Goal: Task Accomplishment & Management: Manage account settings

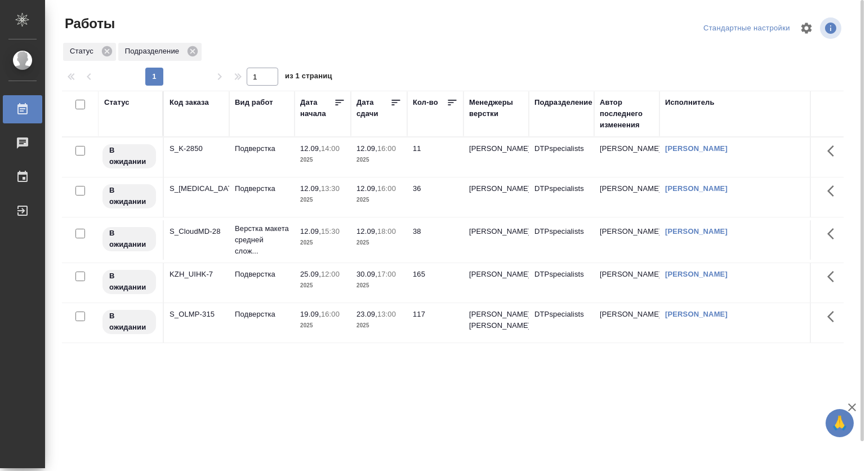
click at [255, 100] on div "Вид работ" at bounding box center [254, 102] width 38 height 11
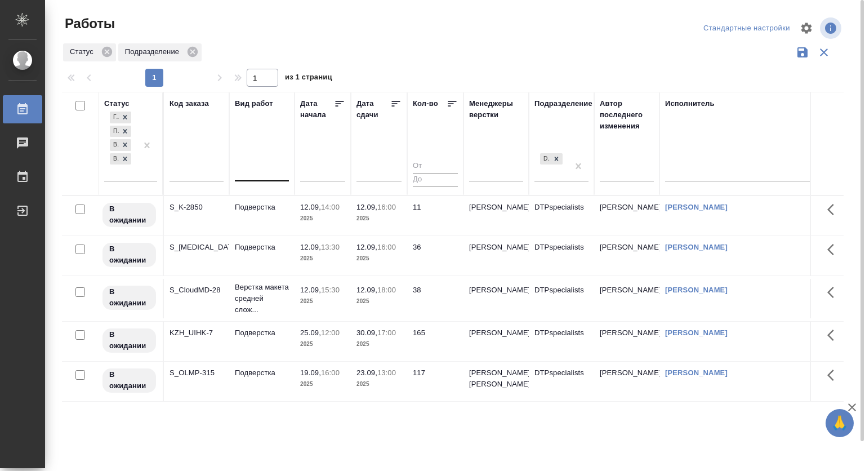
click at [258, 175] on div at bounding box center [262, 170] width 54 height 16
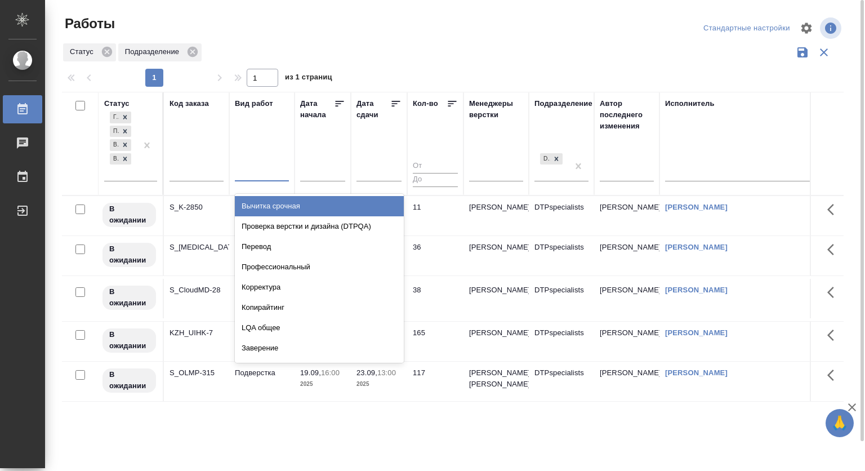
click at [258, 171] on div at bounding box center [262, 170] width 54 height 16
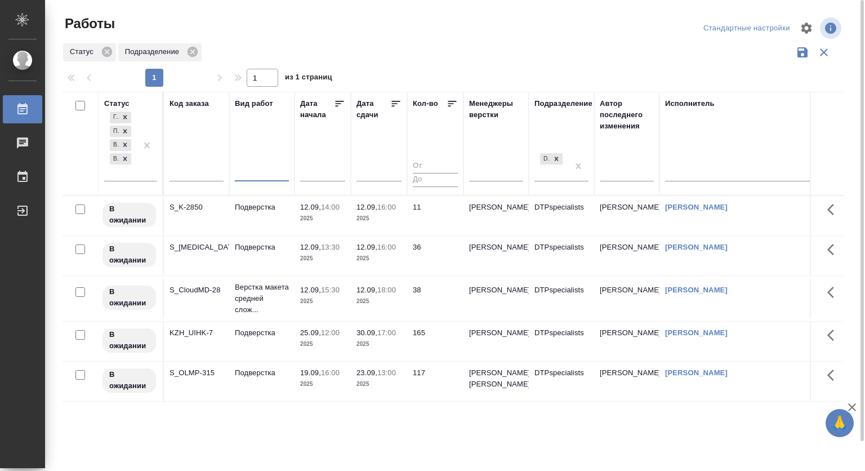
click at [274, 172] on div at bounding box center [262, 170] width 54 height 16
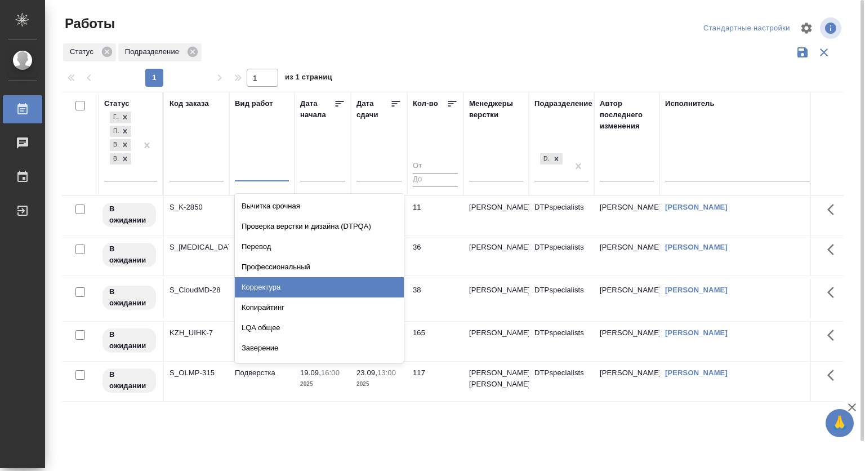
click at [288, 282] on div "Корректура" at bounding box center [319, 287] width 169 height 20
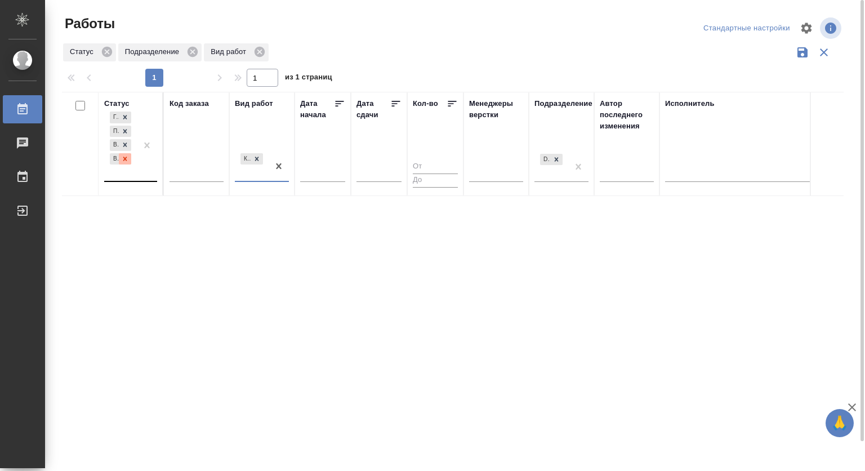
click at [128, 157] on icon at bounding box center [125, 159] width 8 height 8
click at [126, 144] on icon at bounding box center [125, 145] width 8 height 8
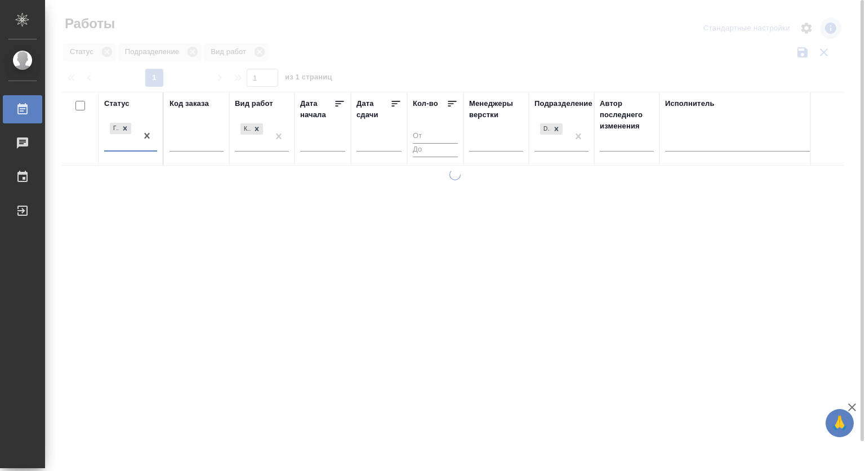
click at [126, 117] on div "Статус option Подбор, deselected. 0 results available. Select is focused ,type …" at bounding box center [130, 128] width 53 height 61
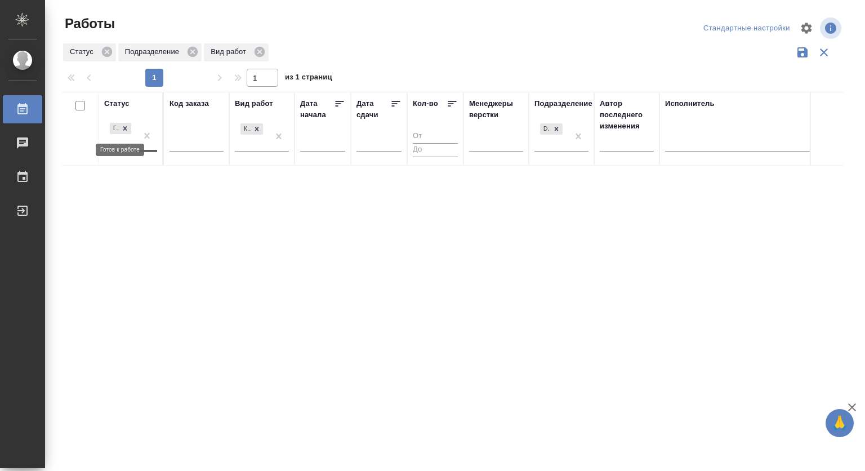
click at [126, 128] on icon at bounding box center [125, 129] width 8 height 8
click at [554, 131] on icon at bounding box center [557, 129] width 8 height 8
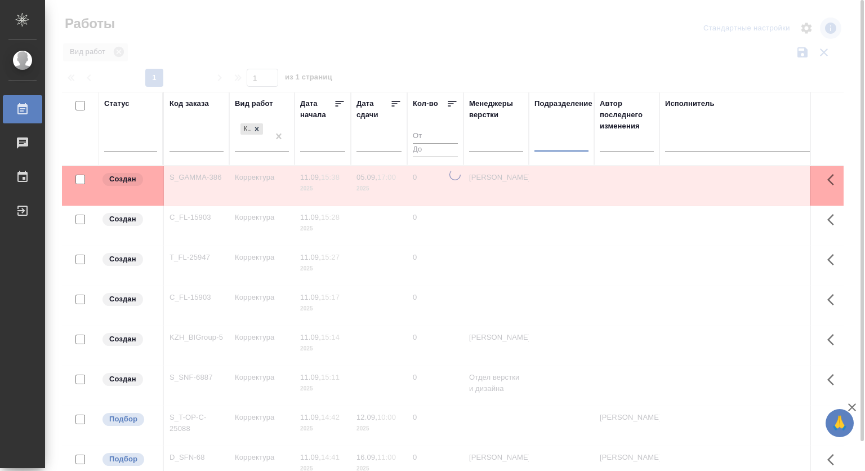
click at [186, 141] on input "text" at bounding box center [197, 144] width 54 height 14
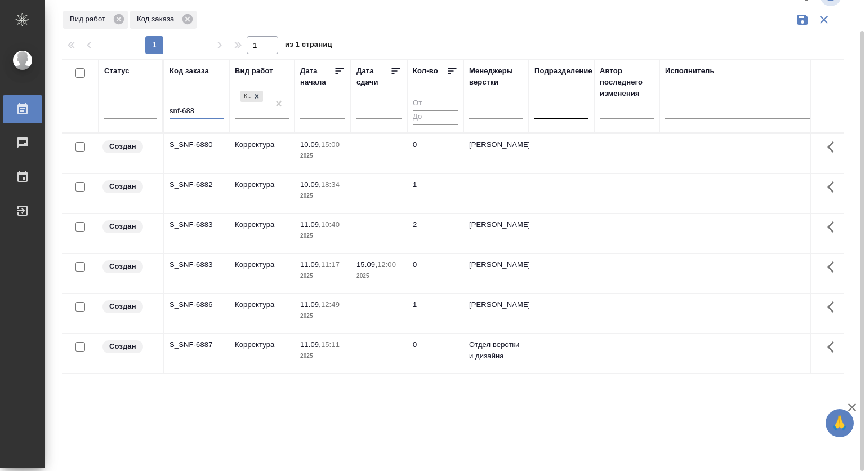
type input "snf-688"
click at [257, 146] on p "Корректура" at bounding box center [262, 144] width 54 height 11
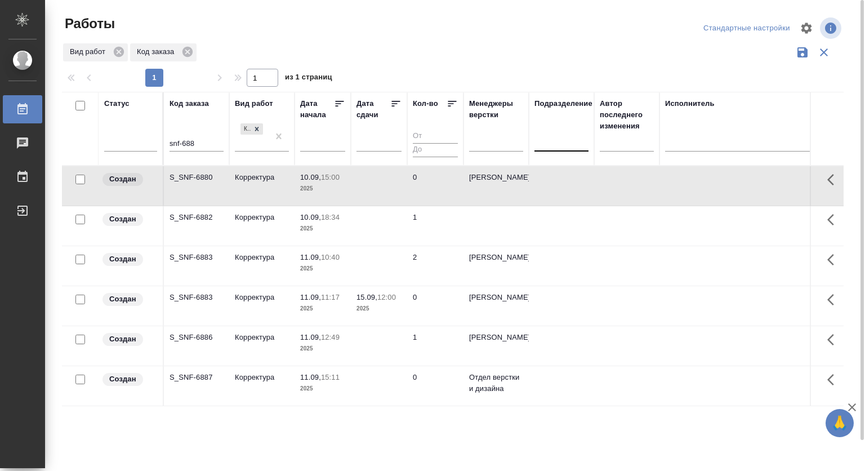
click at [504, 39] on div at bounding box center [458, 28] width 264 height 27
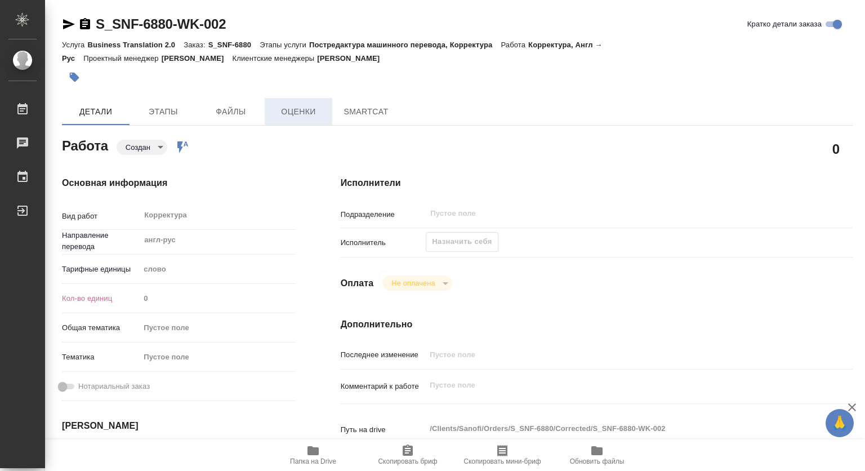
type textarea "x"
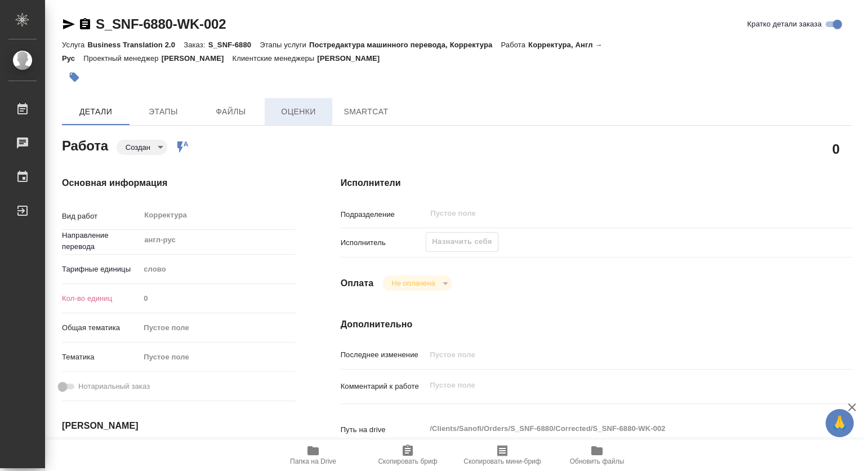
type textarea "x"
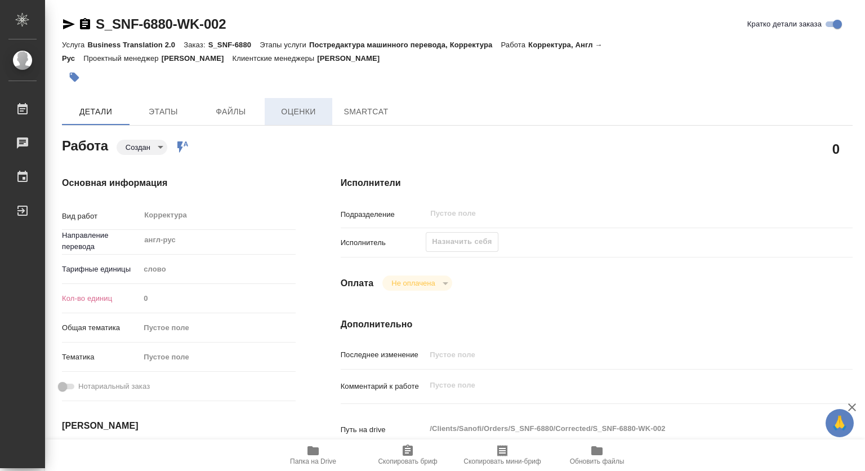
type textarea "x"
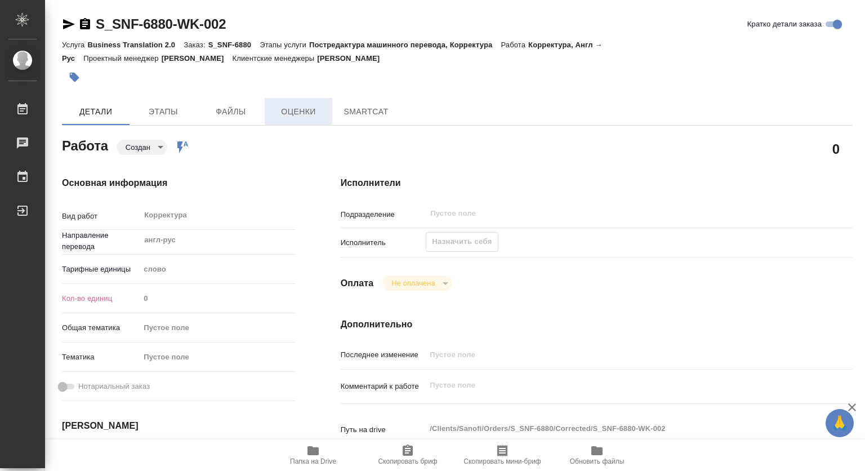
type textarea "x"
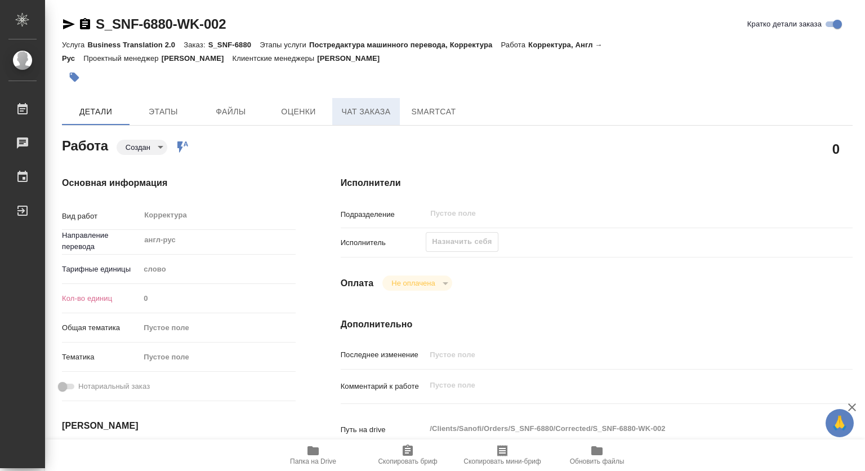
click at [354, 108] on span "Чат заказа" at bounding box center [366, 112] width 54 height 14
type textarea "x"
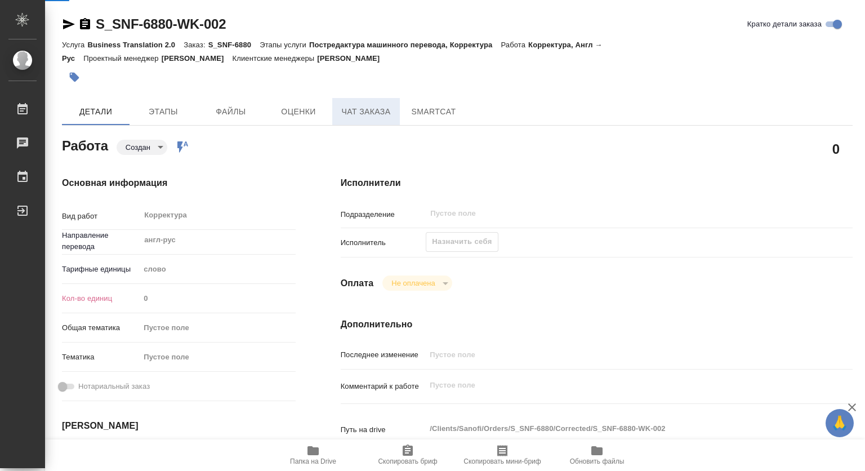
type textarea "x"
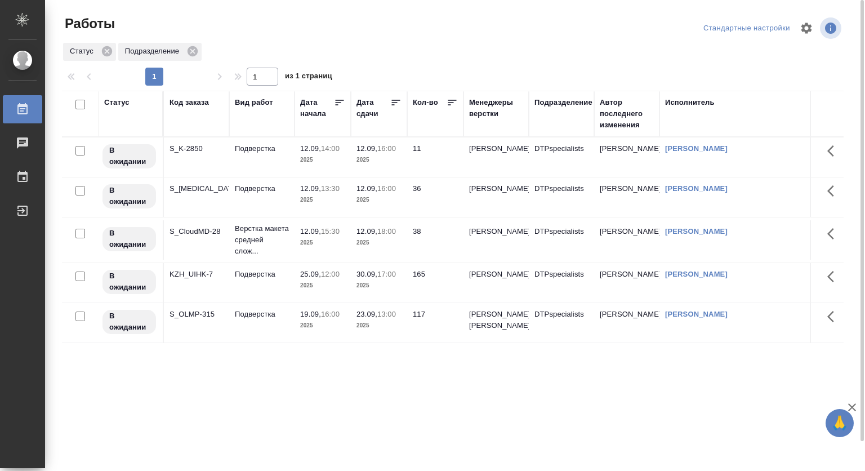
click at [439, 40] on div at bounding box center [458, 28] width 264 height 27
click at [261, 148] on p "Подверстка" at bounding box center [262, 148] width 54 height 11
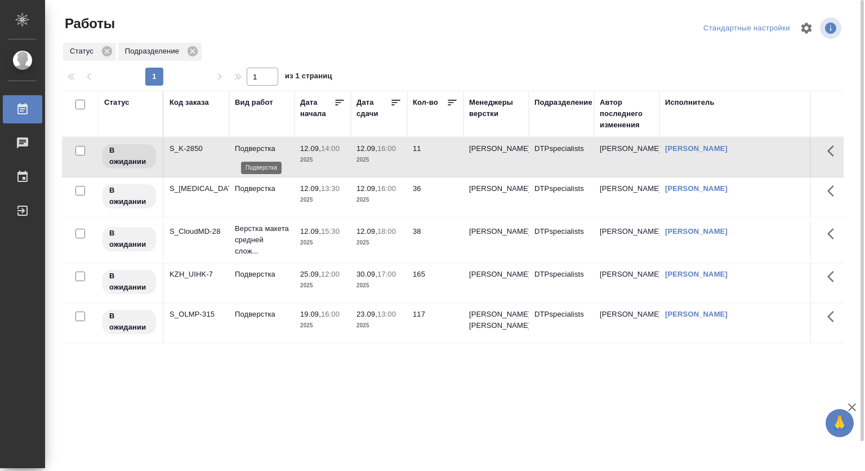
click at [261, 148] on p "Подверстка" at bounding box center [262, 148] width 54 height 11
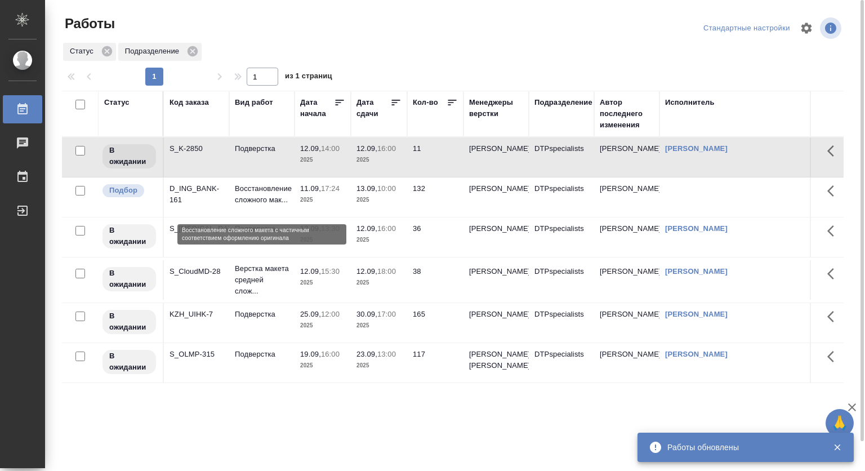
click at [259, 189] on p "Восстановление сложного мак..." at bounding box center [262, 194] width 54 height 23
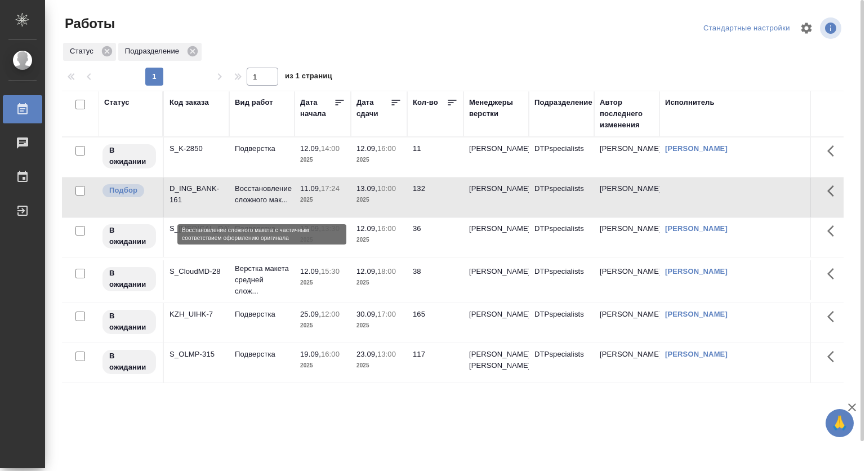
click at [246, 193] on p "Восстановление сложного мак..." at bounding box center [262, 194] width 54 height 23
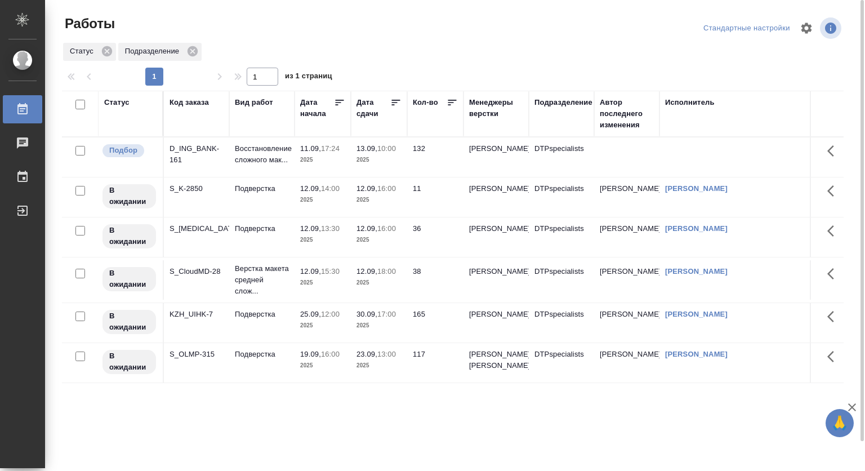
click at [352, 152] on td "13.09, 10:00 2025" at bounding box center [379, 156] width 56 height 39
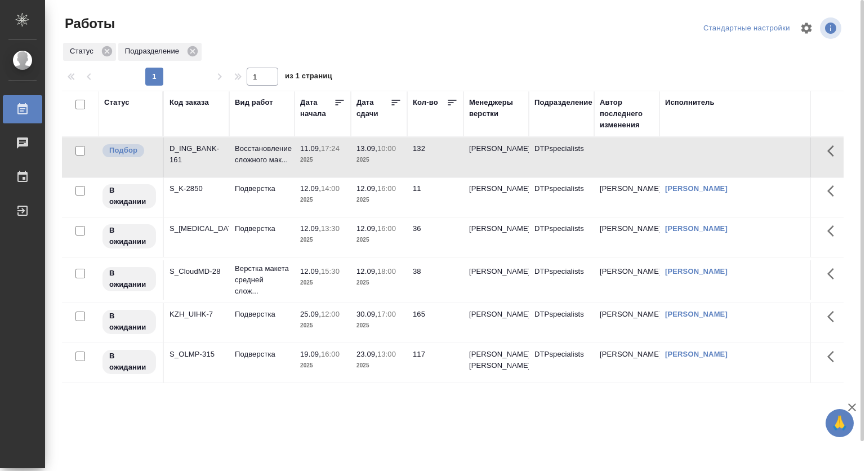
click at [352, 152] on td "13.09, 10:00 2025" at bounding box center [379, 156] width 56 height 39
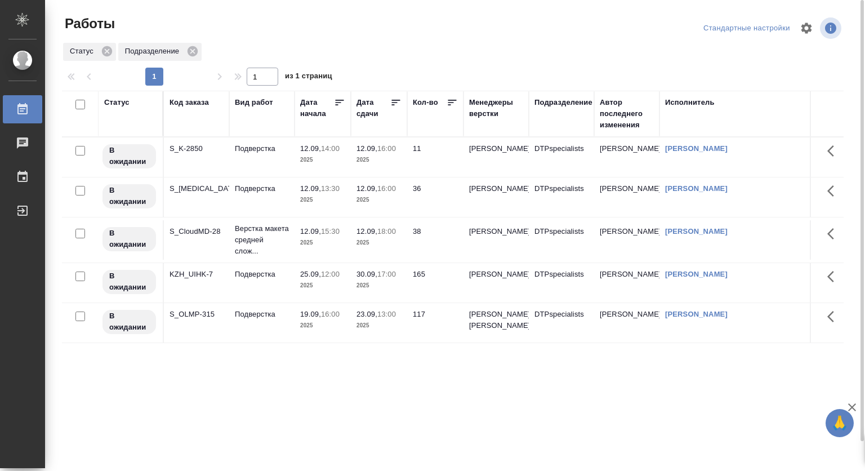
click at [557, 97] on div "Подразделение" at bounding box center [564, 102] width 58 height 11
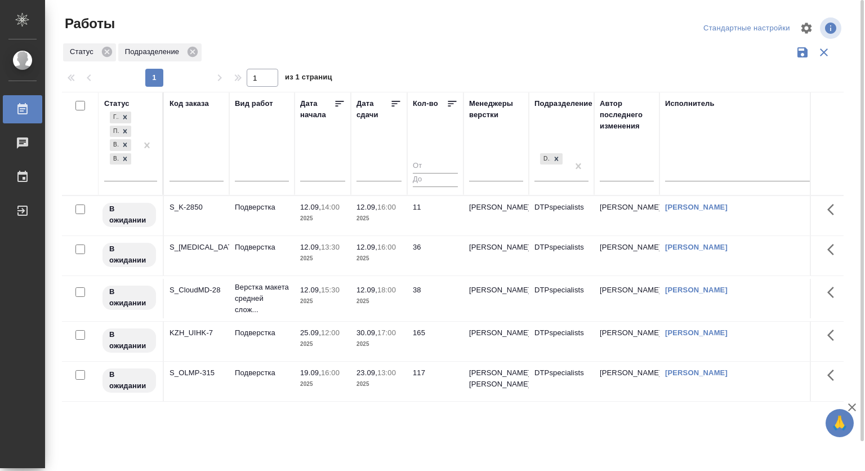
click at [556, 158] on icon at bounding box center [557, 159] width 4 height 4
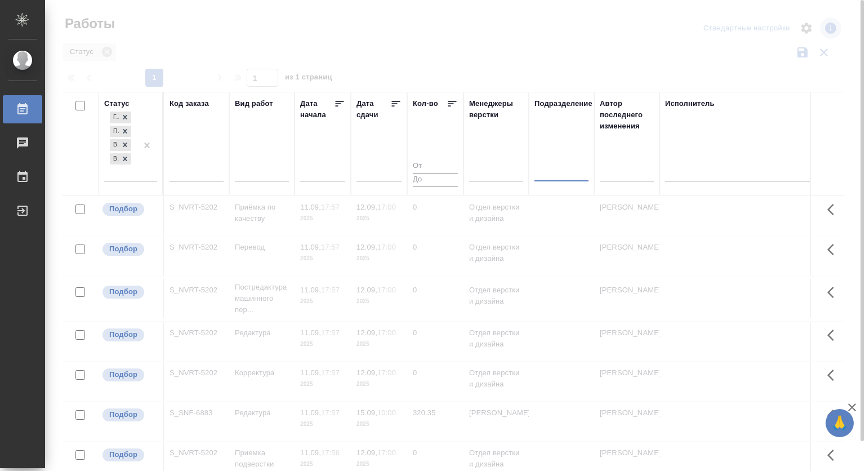
click at [205, 177] on input "text" at bounding box center [197, 174] width 54 height 14
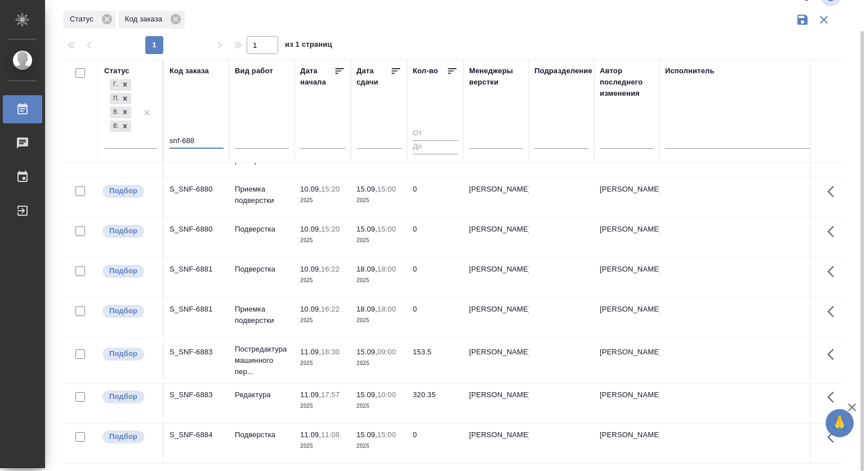
scroll to position [113, 0]
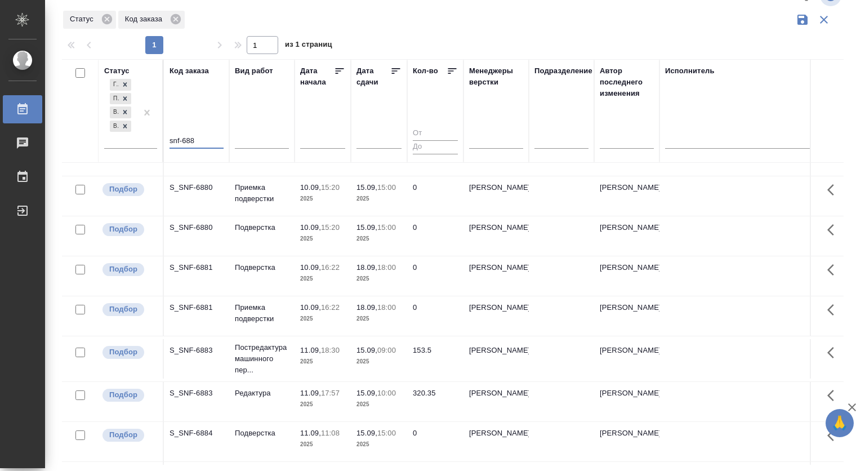
type input "snf-688"
click at [194, 266] on div "S_SNF-6881" at bounding box center [197, 267] width 54 height 11
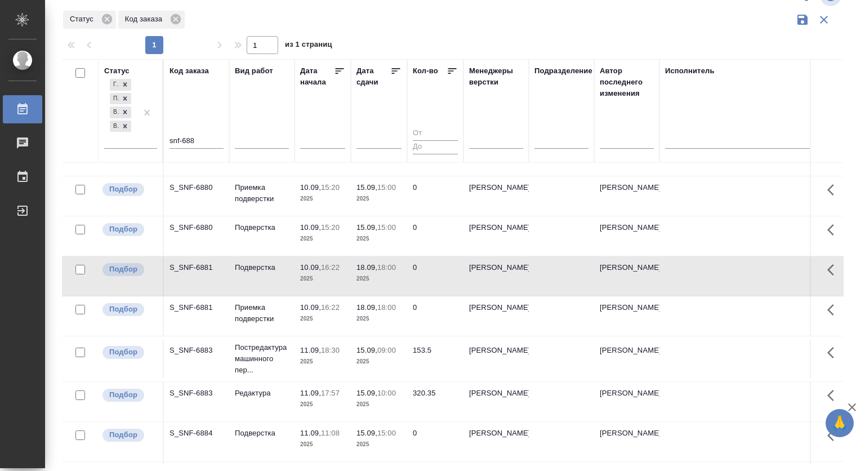
click at [194, 266] on div "S_SNF-6881" at bounding box center [197, 267] width 54 height 11
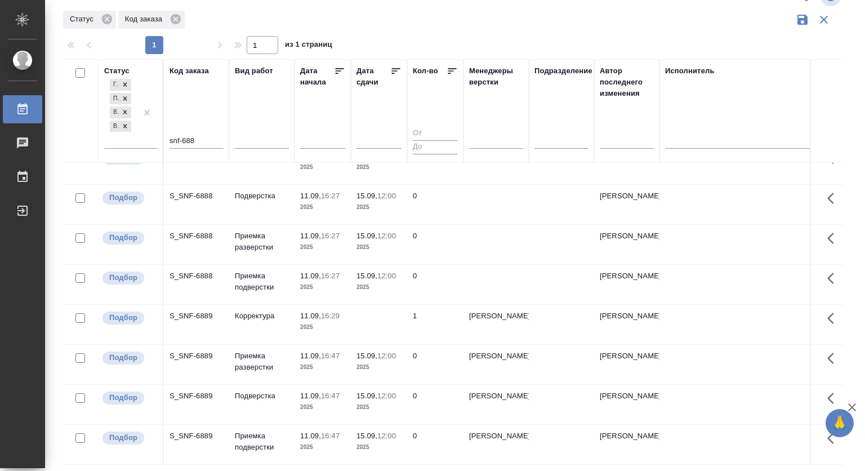
scroll to position [521, 0]
click at [269, 310] on p "Корректура" at bounding box center [262, 315] width 54 height 11
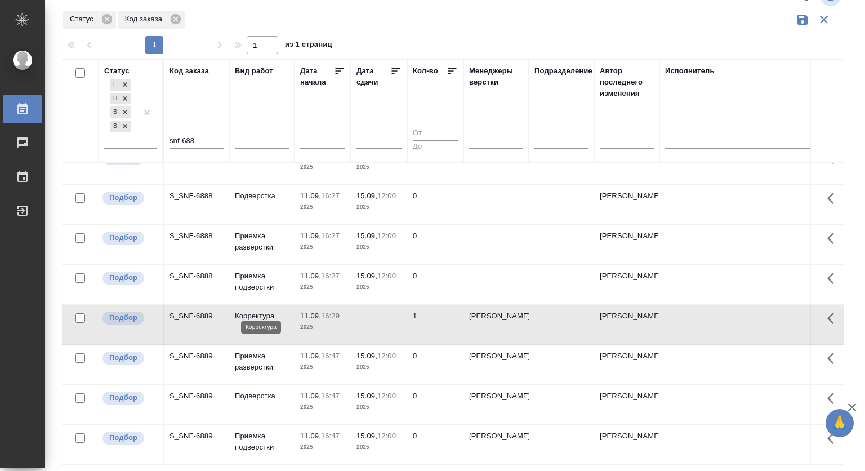
click at [255, 310] on p "Корректура" at bounding box center [262, 315] width 54 height 11
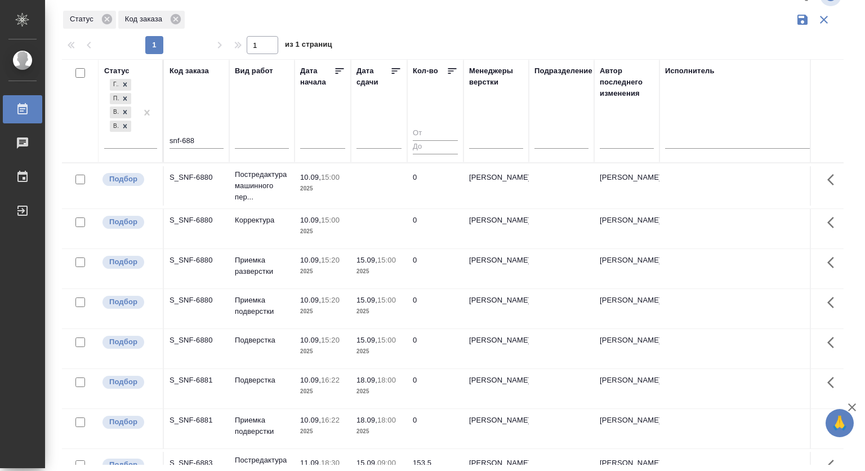
scroll to position [0, 0]
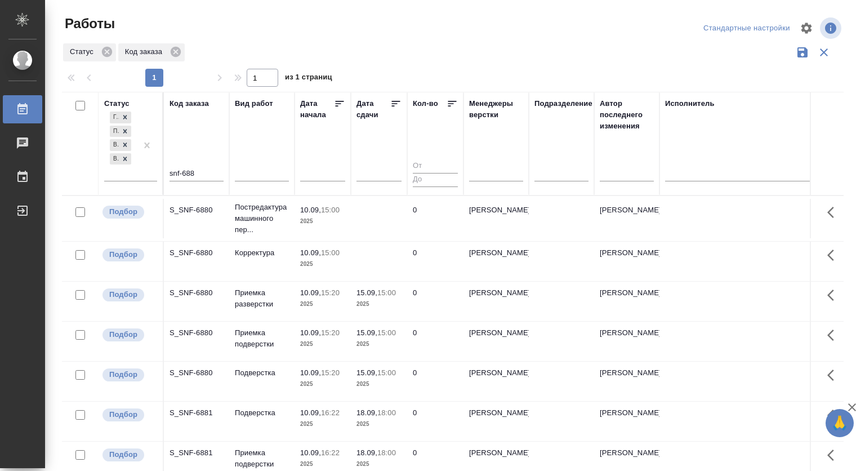
click at [416, 30] on div at bounding box center [458, 28] width 264 height 27
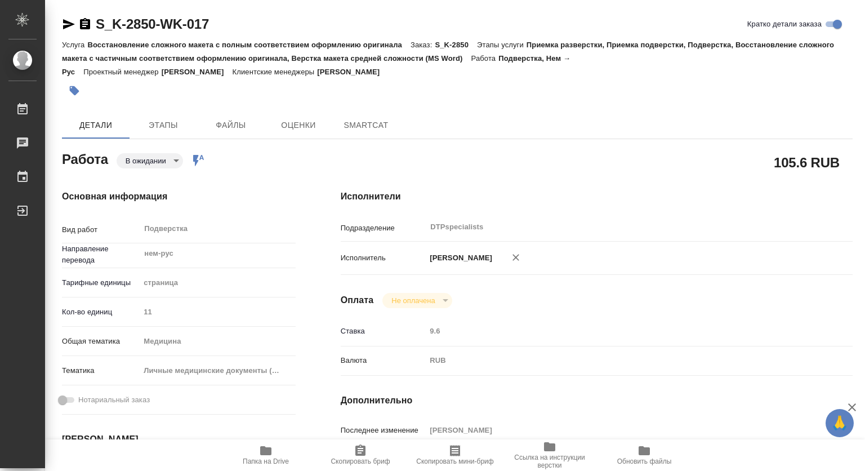
type textarea "x"
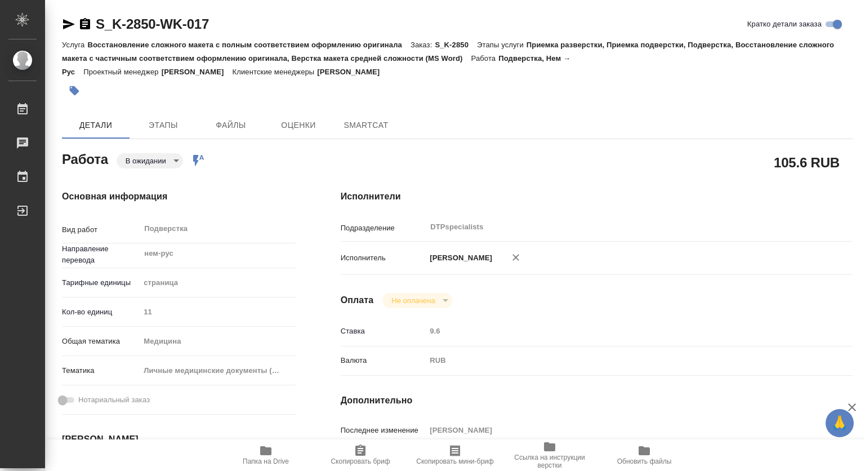
type textarea "x"
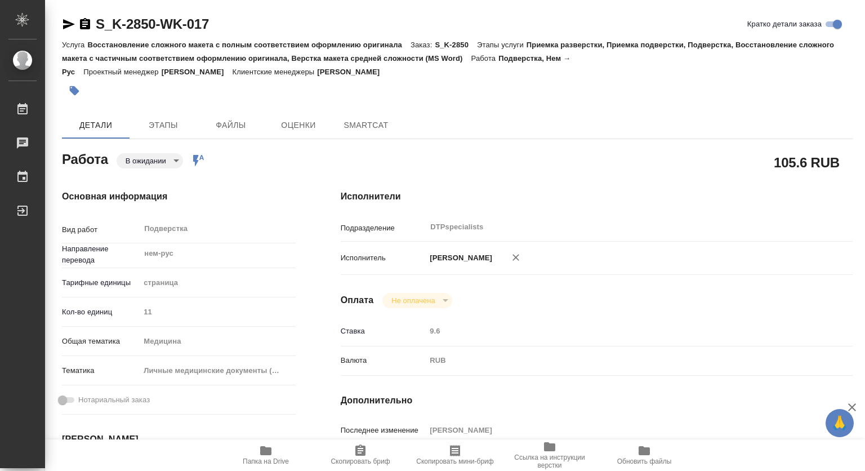
type textarea "x"
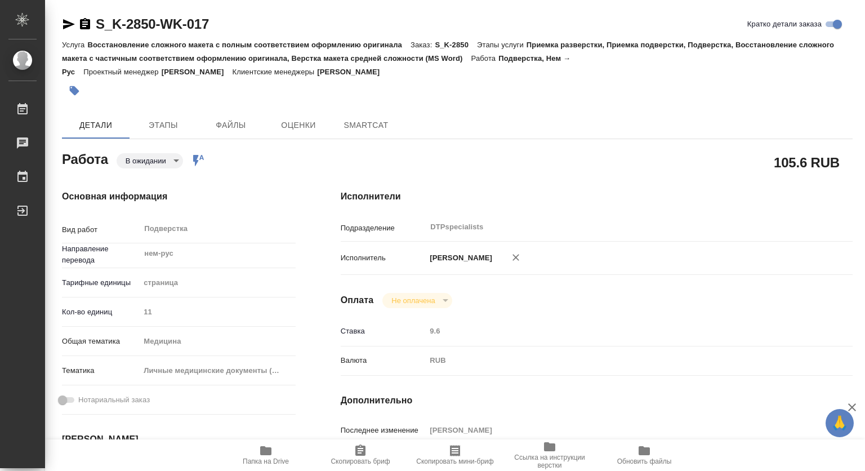
type textarea "x"
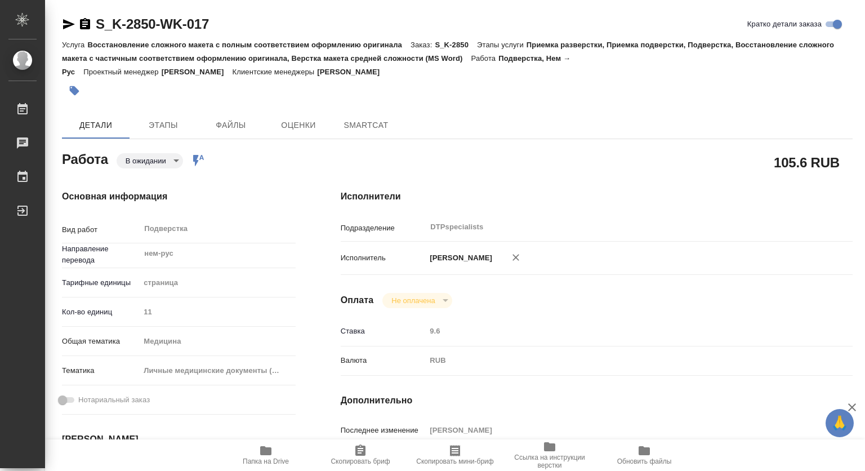
click at [269, 450] on icon "button" at bounding box center [265, 450] width 11 height 9
type textarea "x"
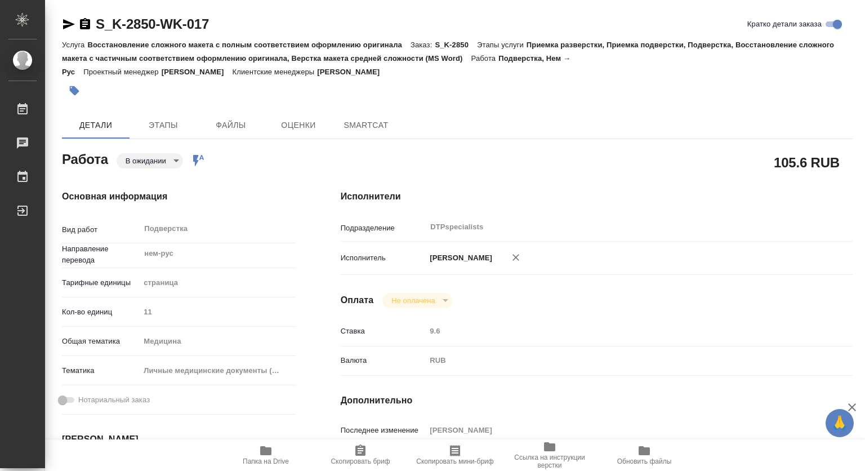
type textarea "x"
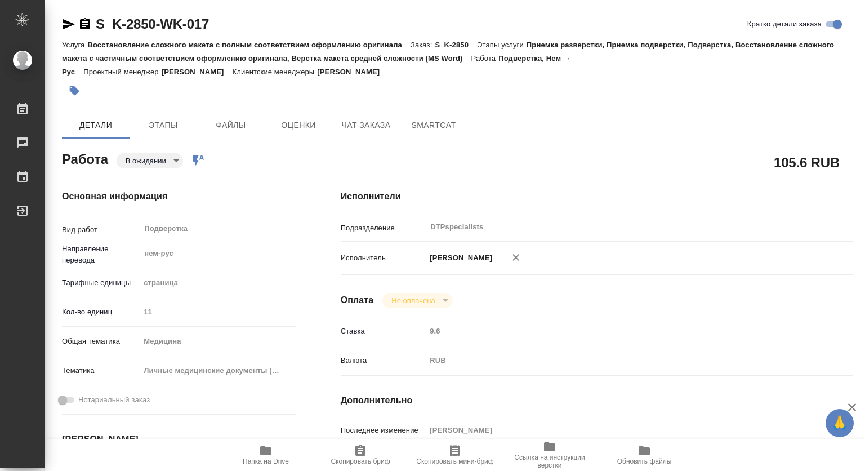
type textarea "x"
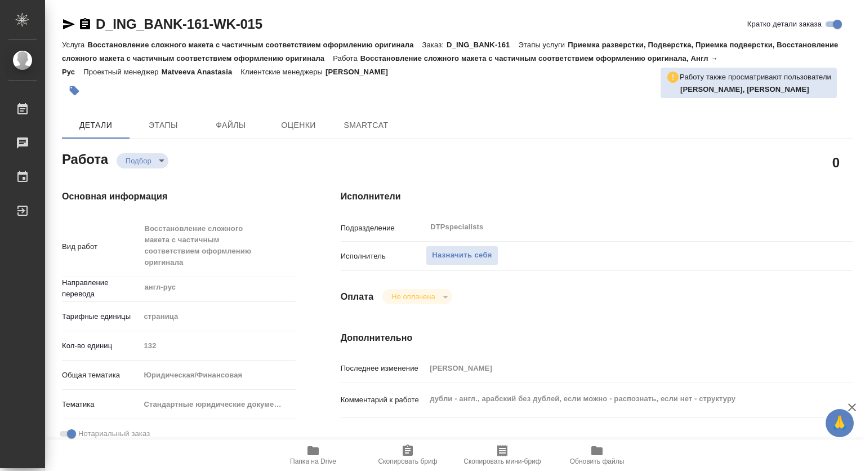
type textarea "x"
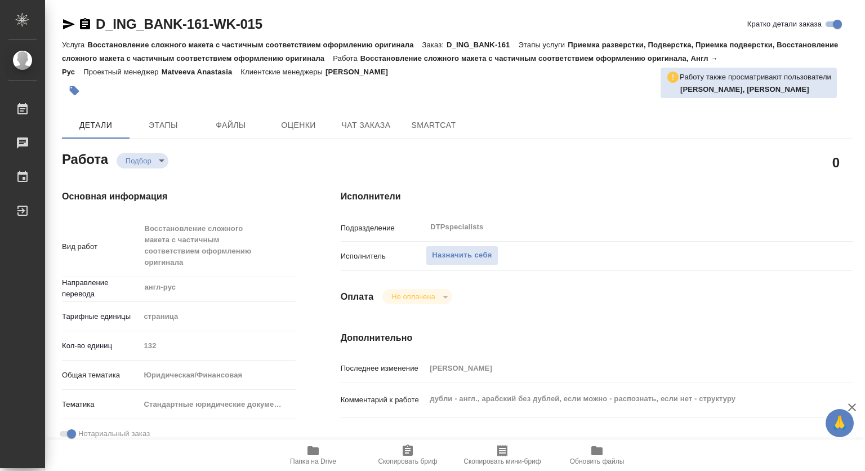
type textarea "x"
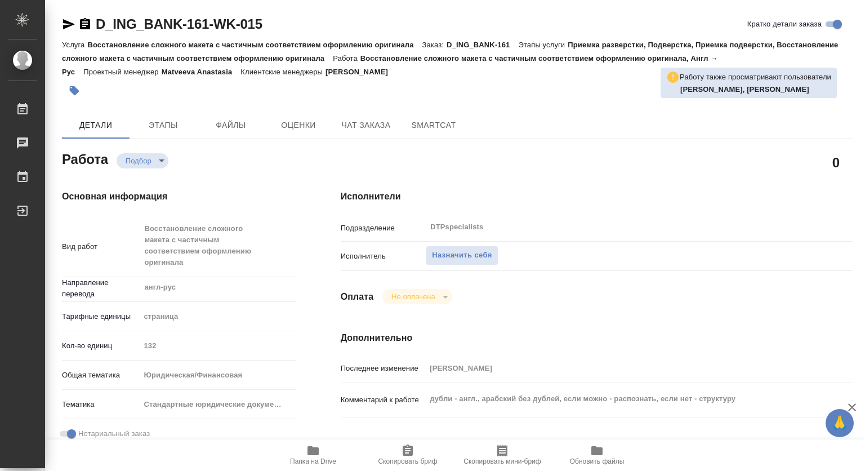
type textarea "x"
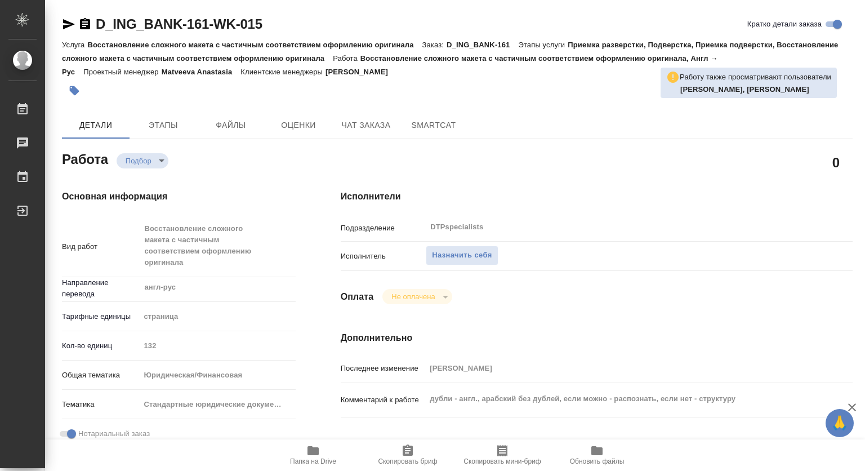
click at [313, 455] on icon "button" at bounding box center [313, 451] width 14 height 14
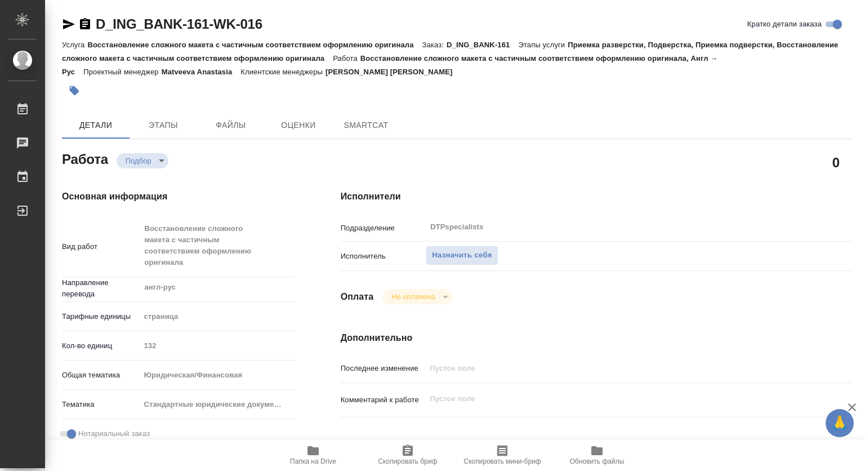
type textarea "x"
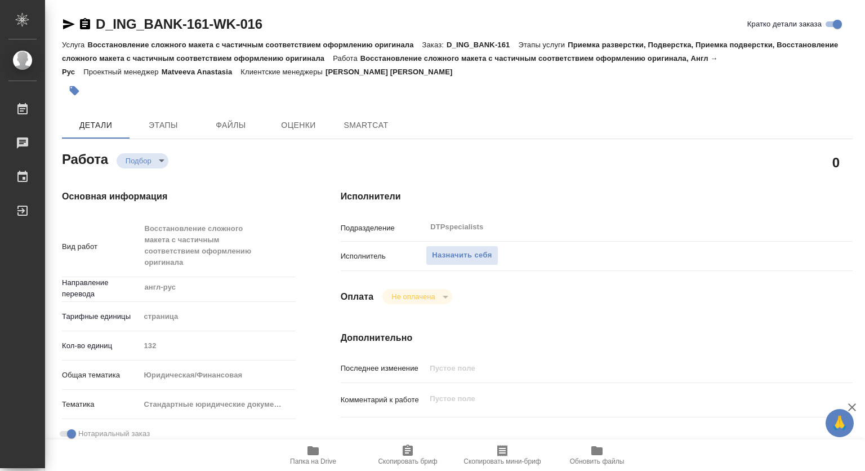
type textarea "x"
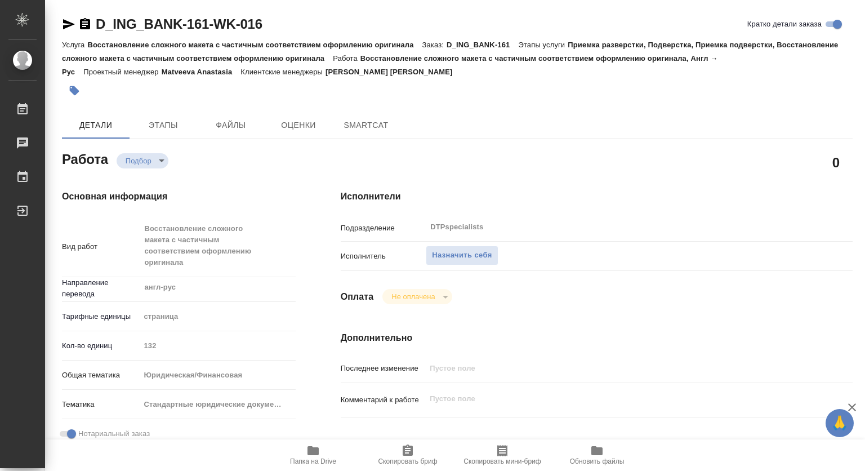
type textarea "x"
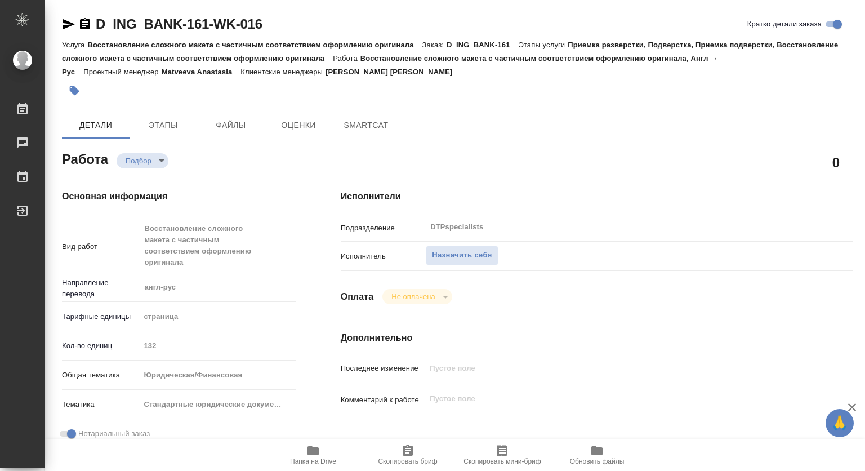
type textarea "x"
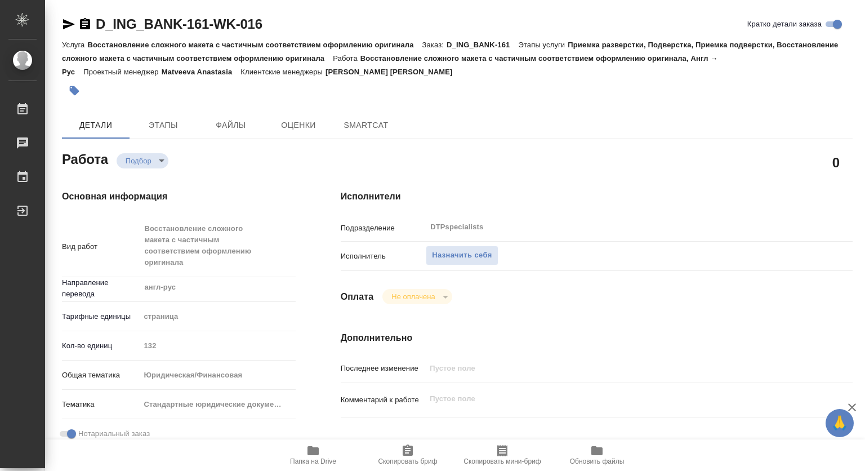
type textarea "x"
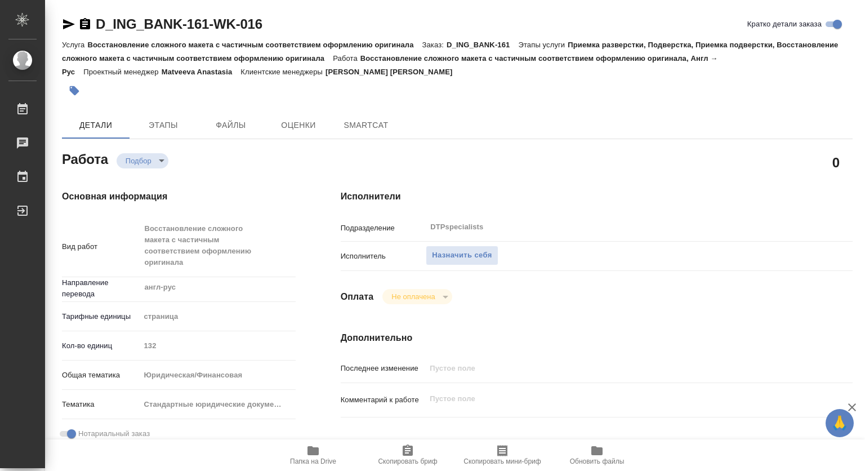
scroll to position [169, 0]
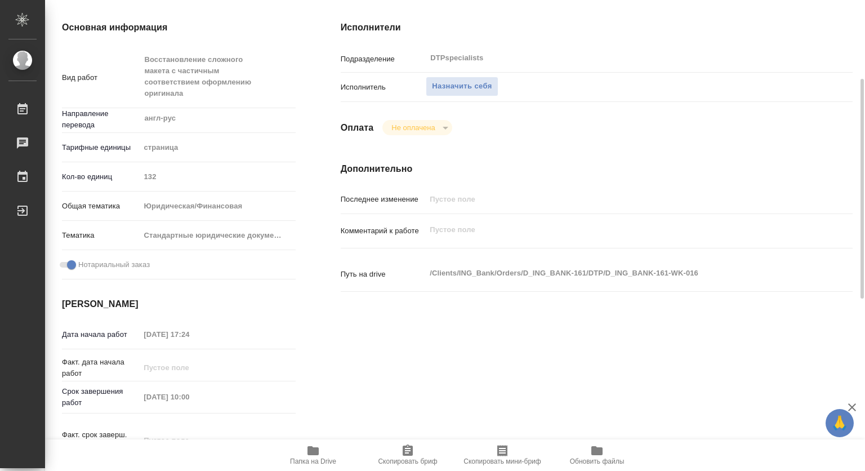
type textarea "x"
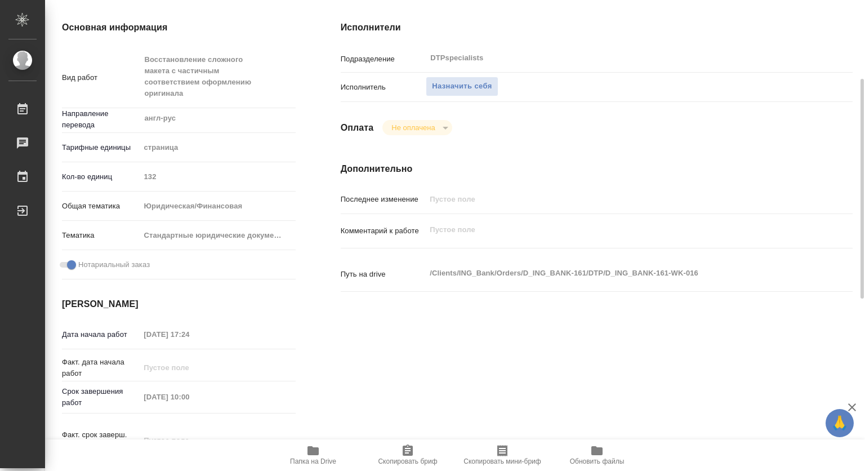
click at [313, 450] on icon "button" at bounding box center [313, 450] width 11 height 9
type textarea "x"
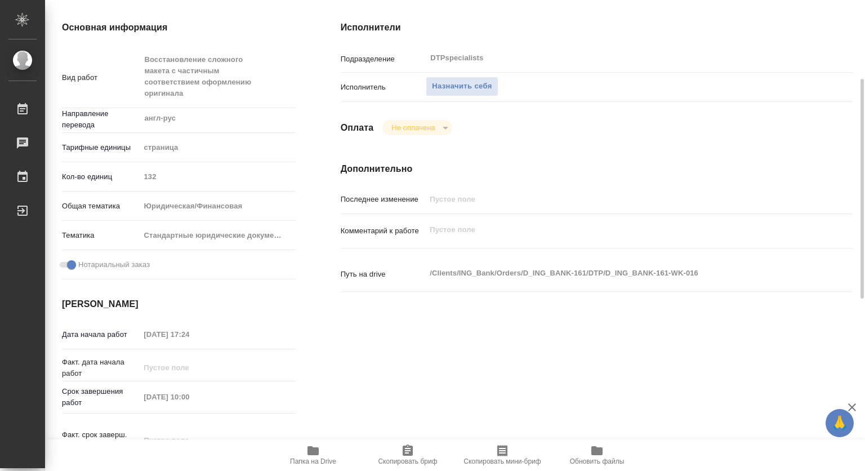
type textarea "x"
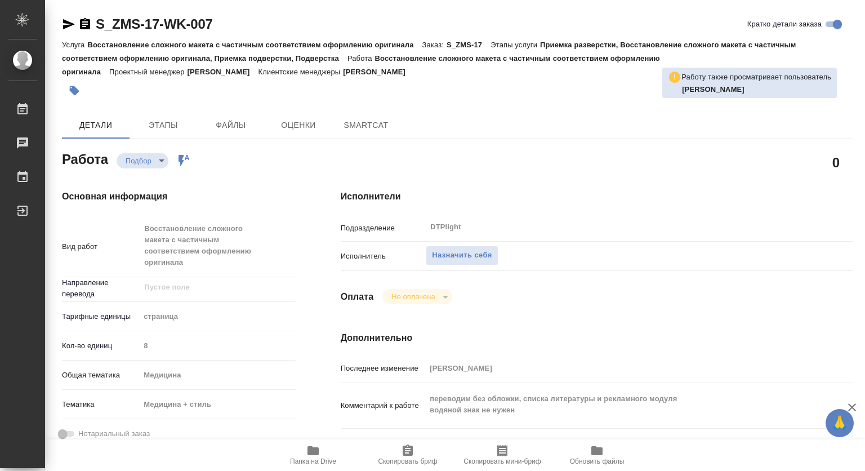
type textarea "x"
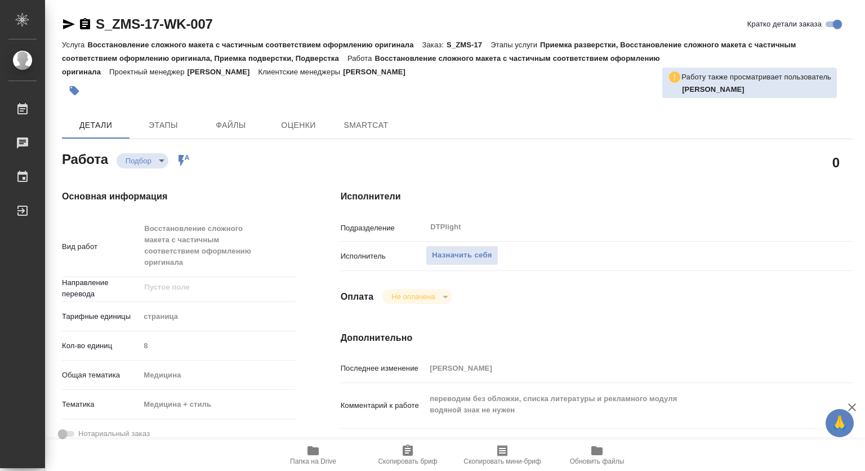
type textarea "x"
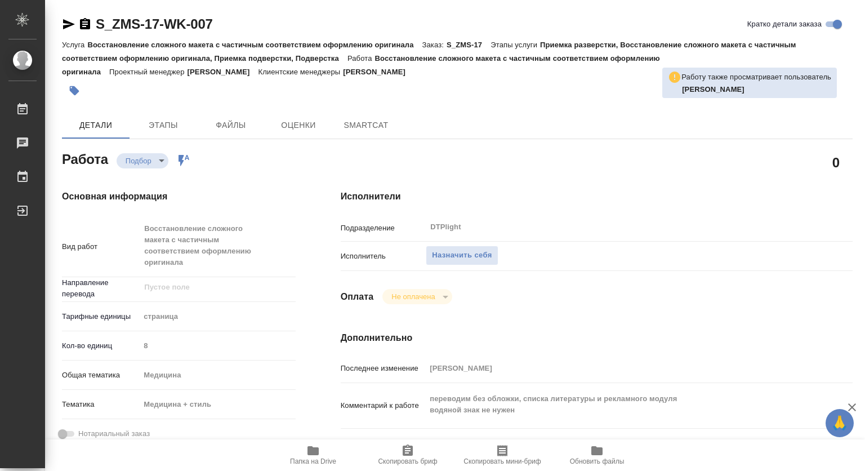
type textarea "x"
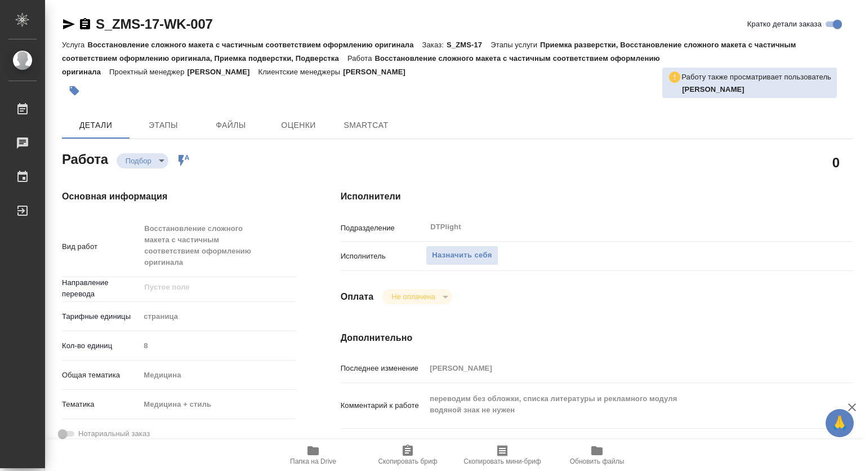
type textarea "x"
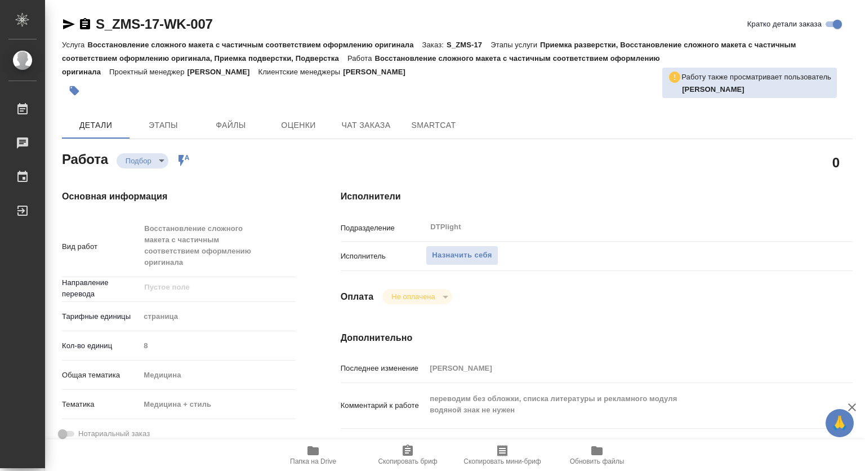
type textarea "x"
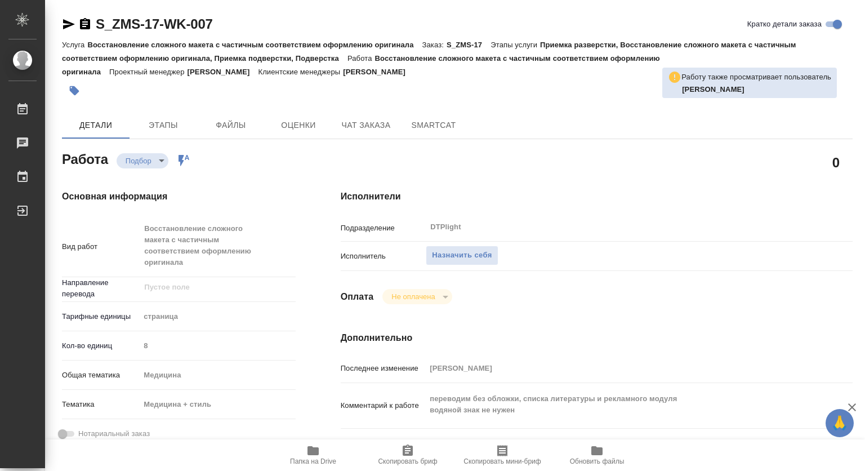
type textarea "x"
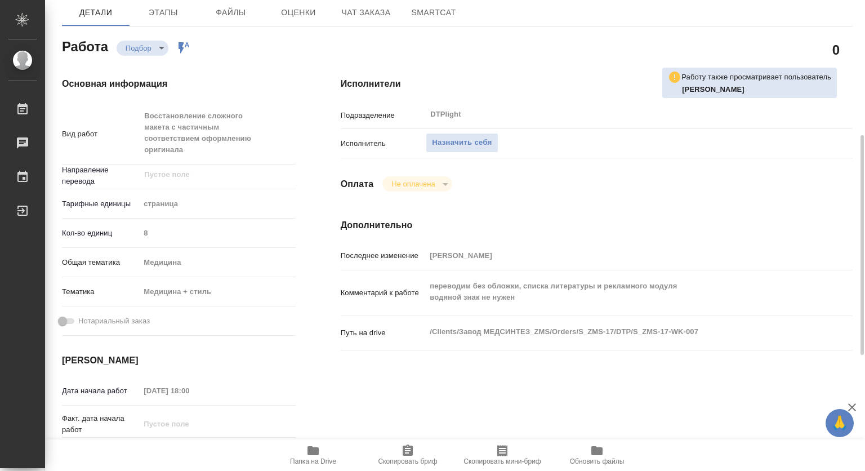
scroll to position [169, 0]
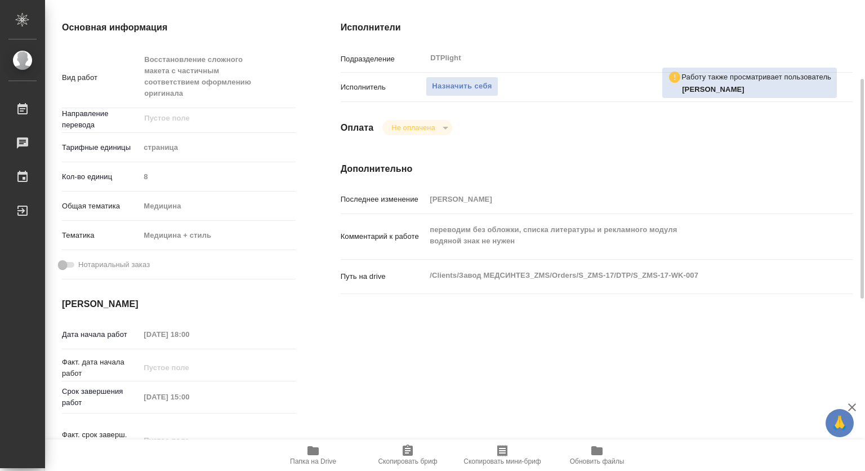
click at [314, 450] on icon "button" at bounding box center [313, 450] width 11 height 9
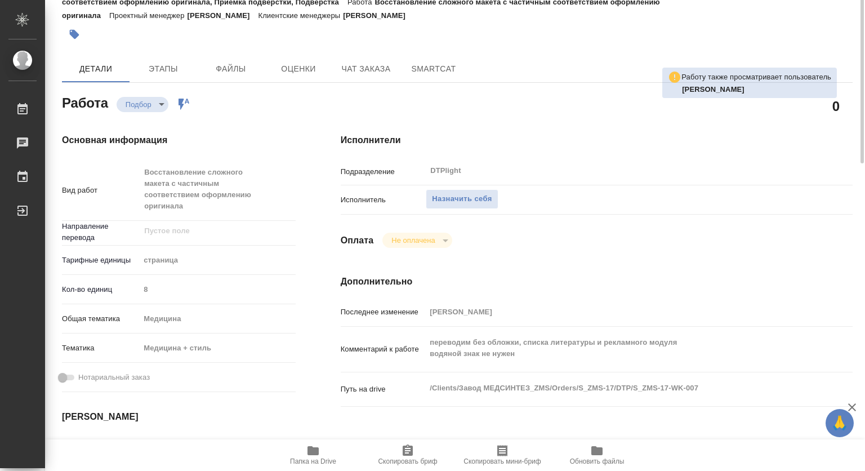
scroll to position [0, 0]
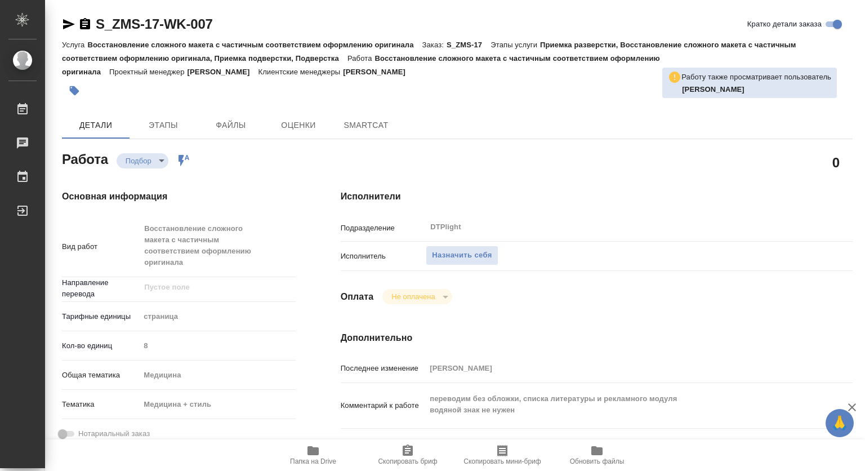
type textarea "x"
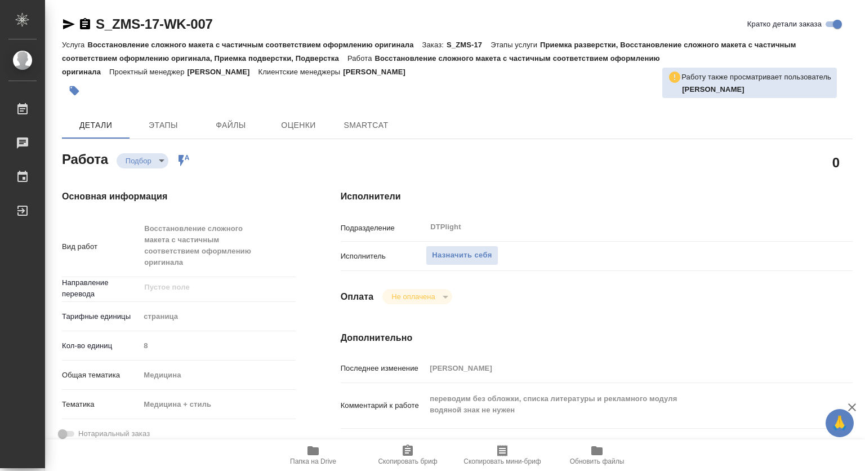
type textarea "x"
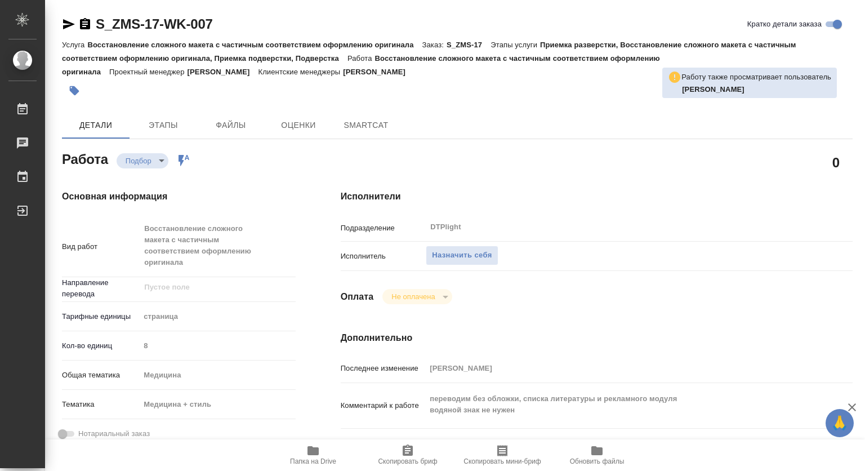
type textarea "x"
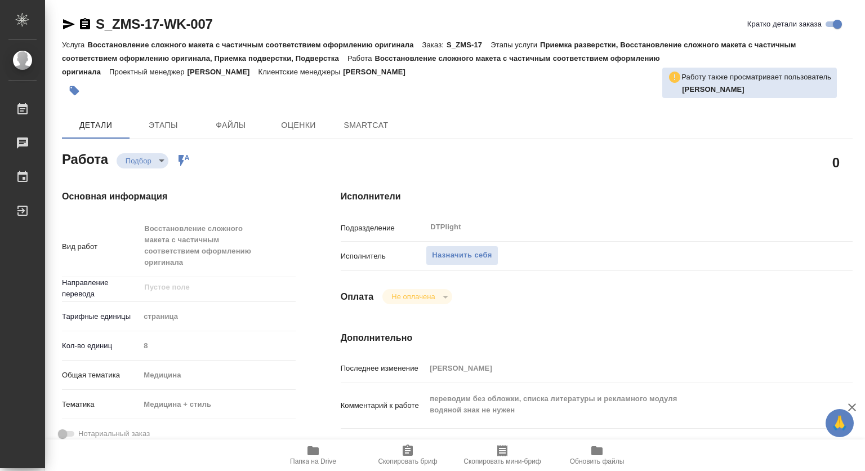
type textarea "x"
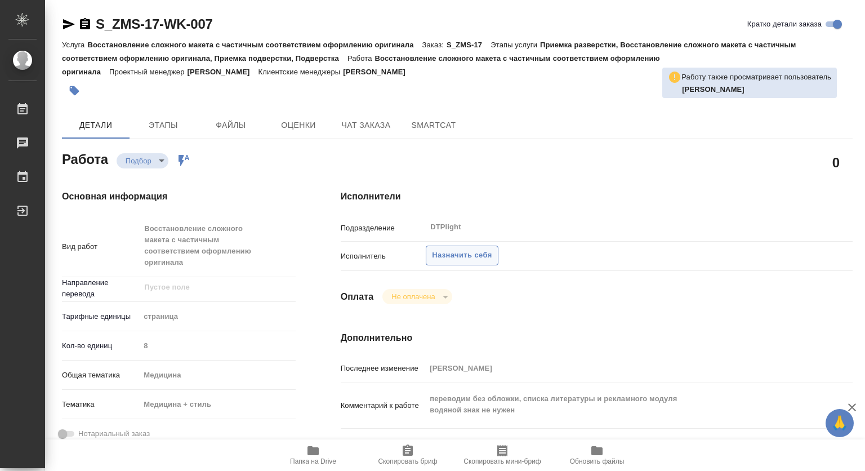
click at [458, 253] on span "Назначить себя" at bounding box center [462, 255] width 60 height 13
type textarea "x"
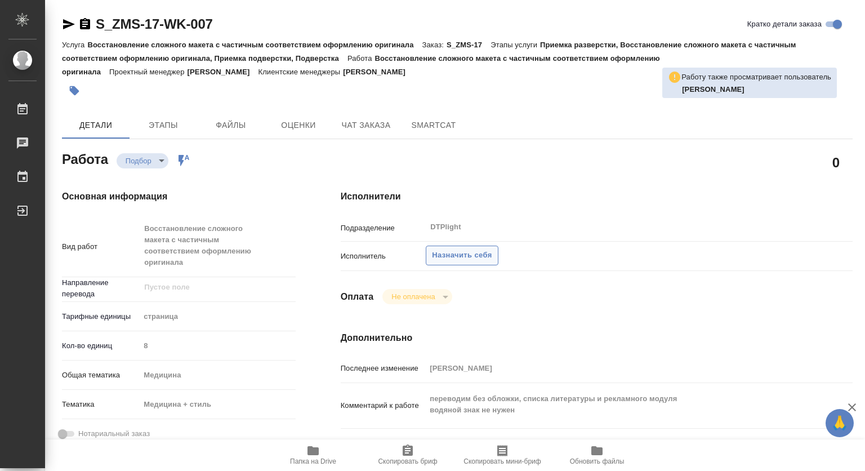
type textarea "x"
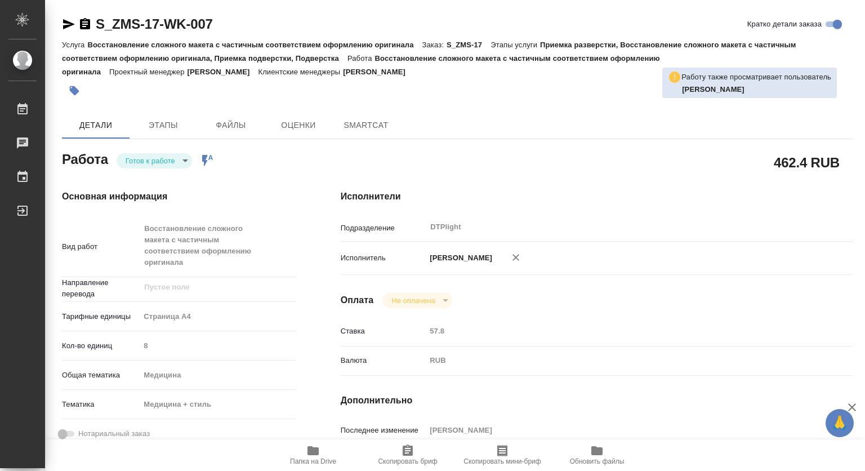
type textarea "x"
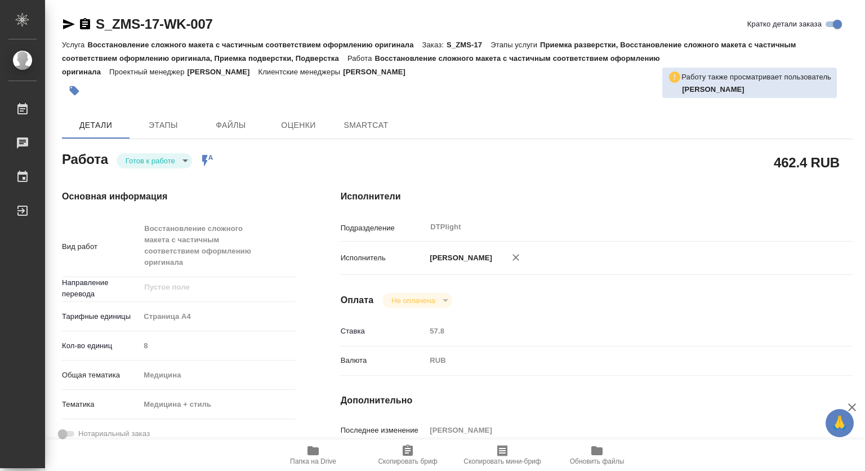
type textarea "x"
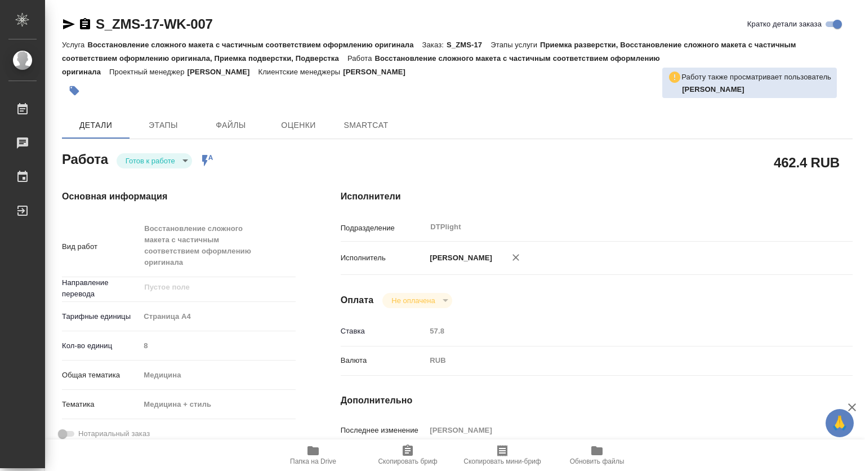
type textarea "x"
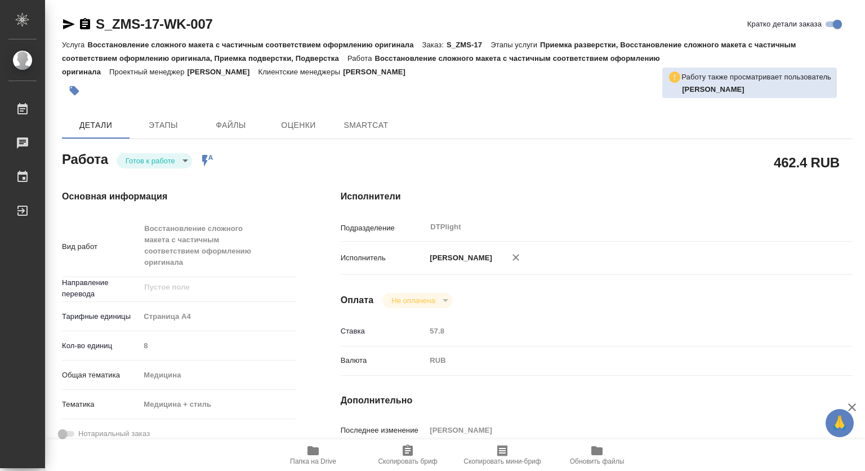
type textarea "x"
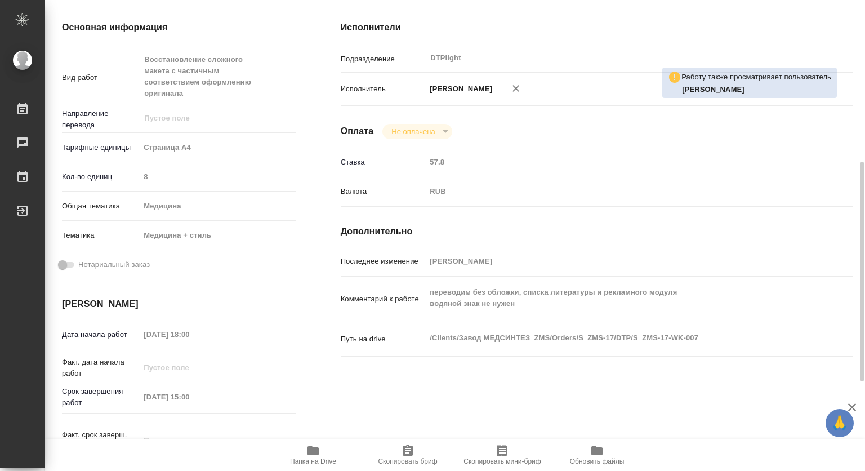
scroll to position [225, 0]
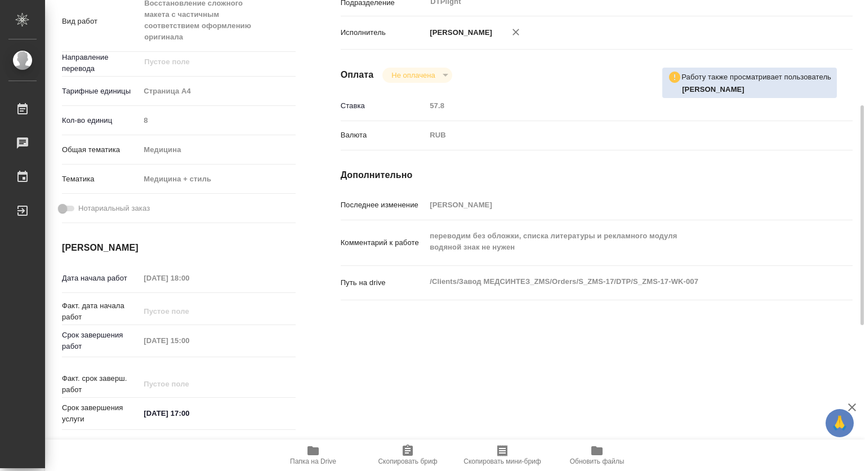
type textarea "x"
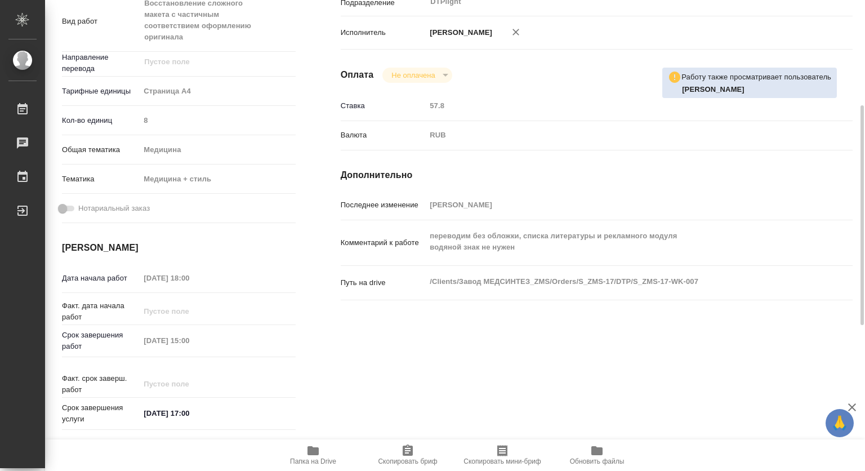
type textarea "x"
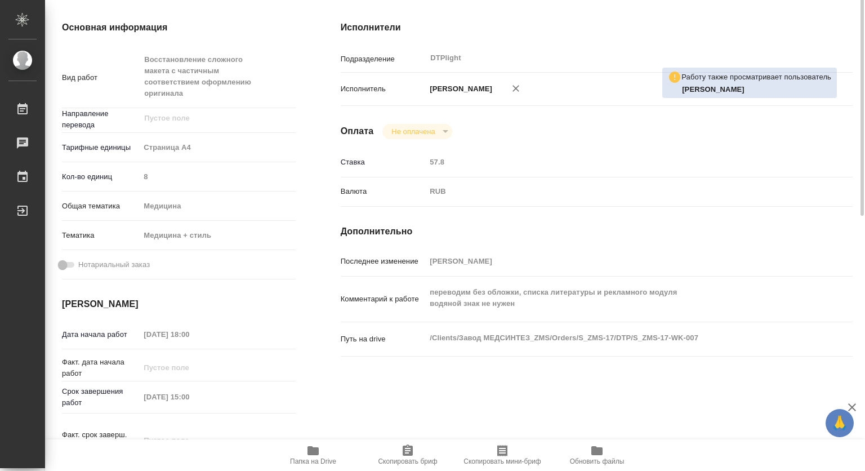
scroll to position [0, 0]
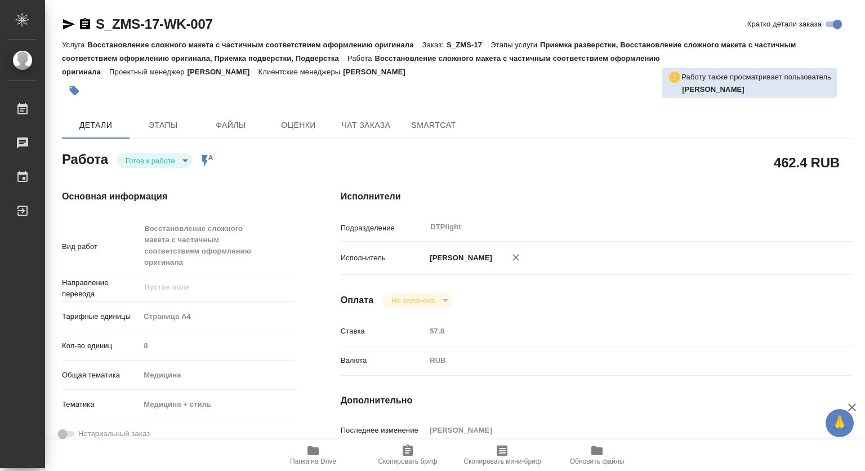
type textarea "x"
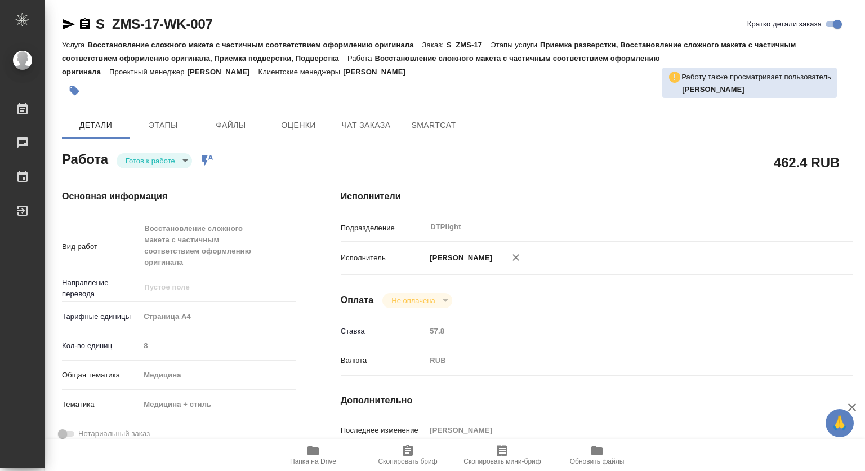
type textarea "x"
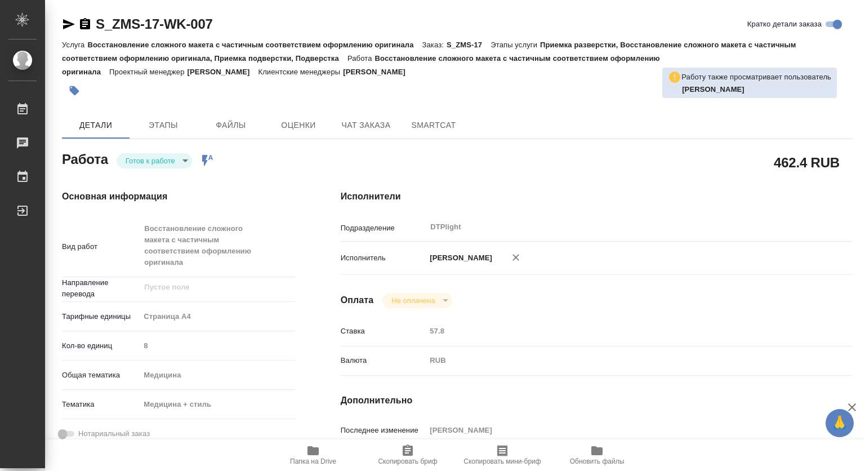
type textarea "x"
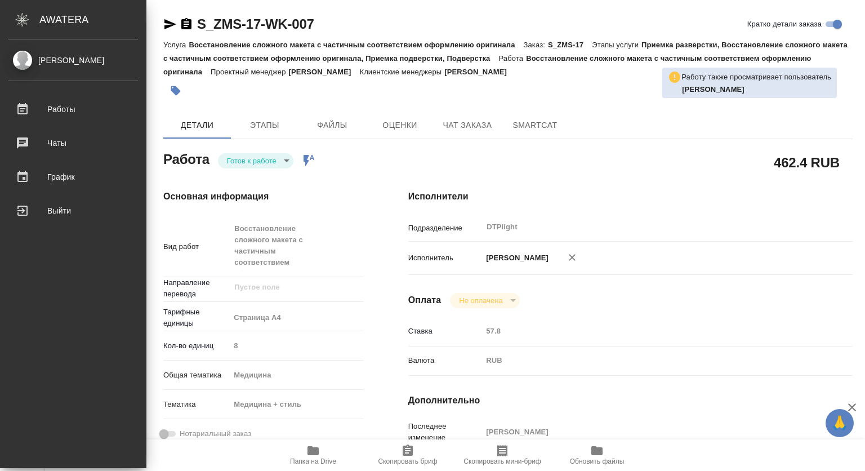
type textarea "x"
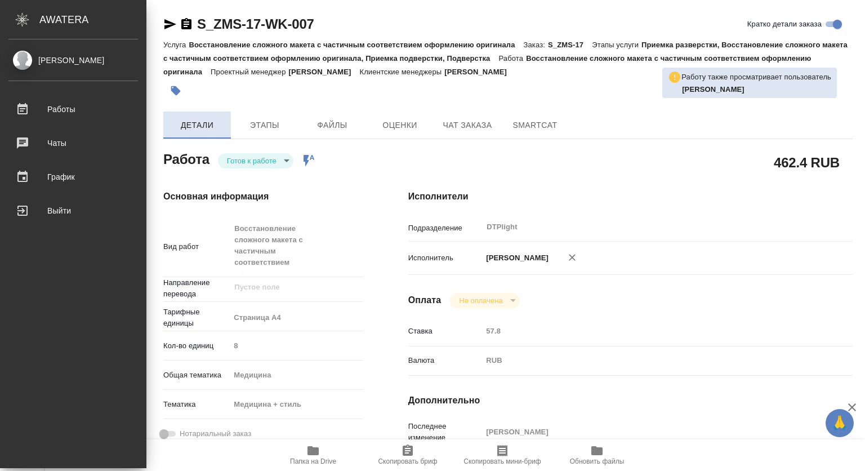
type textarea "x"
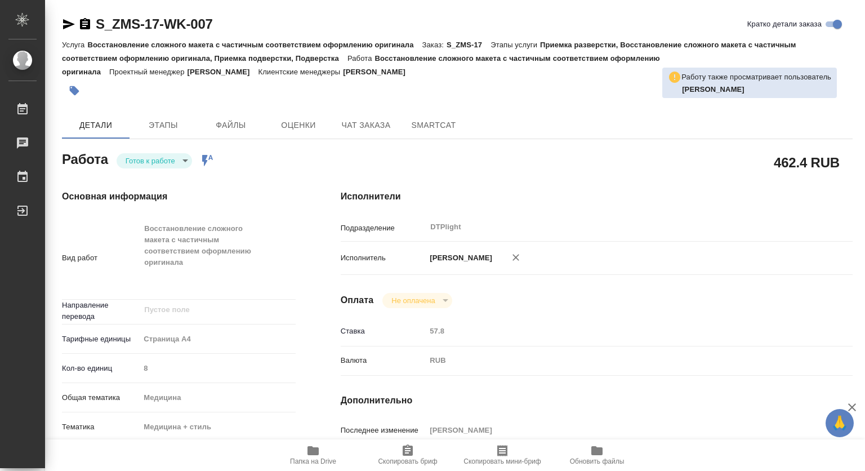
click at [88, 21] on icon "button" at bounding box center [85, 23] width 10 height 11
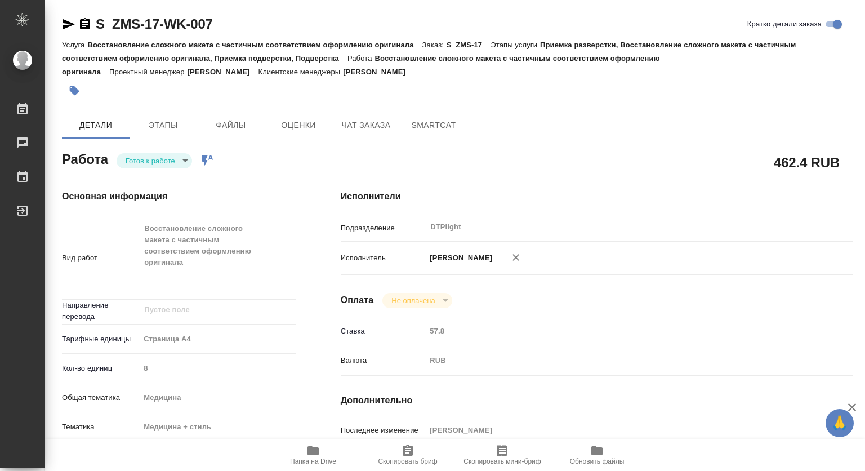
type textarea "x"
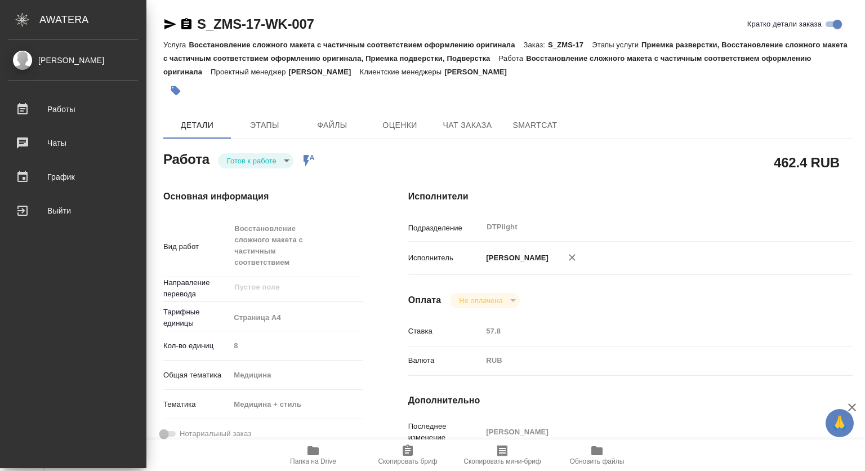
type textarea "x"
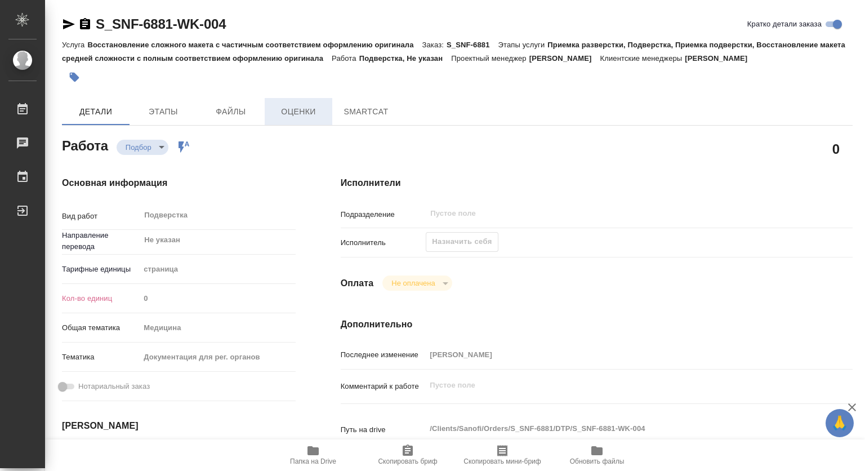
type textarea "x"
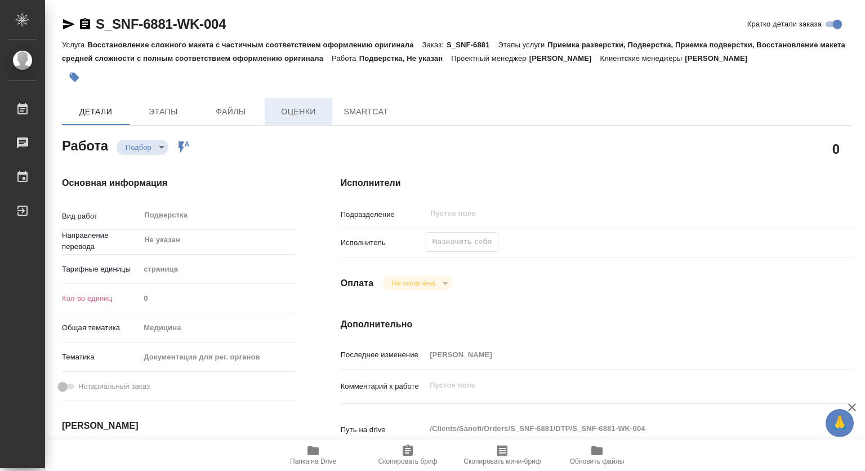
type textarea "x"
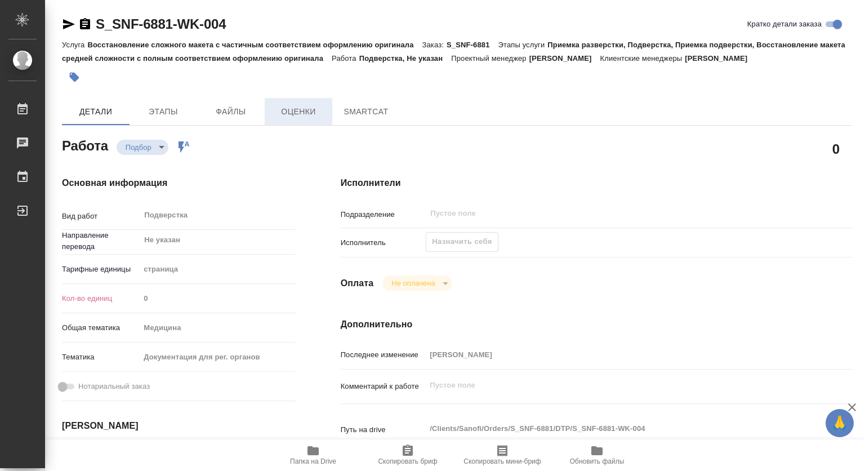
type textarea "x"
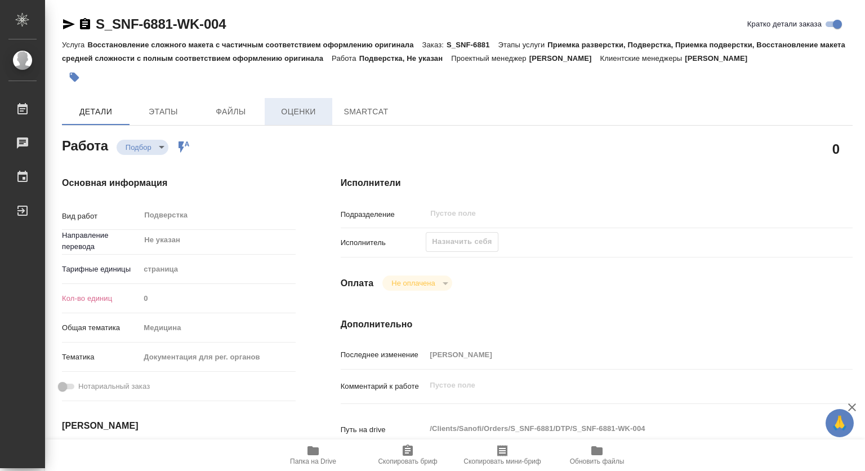
type textarea "x"
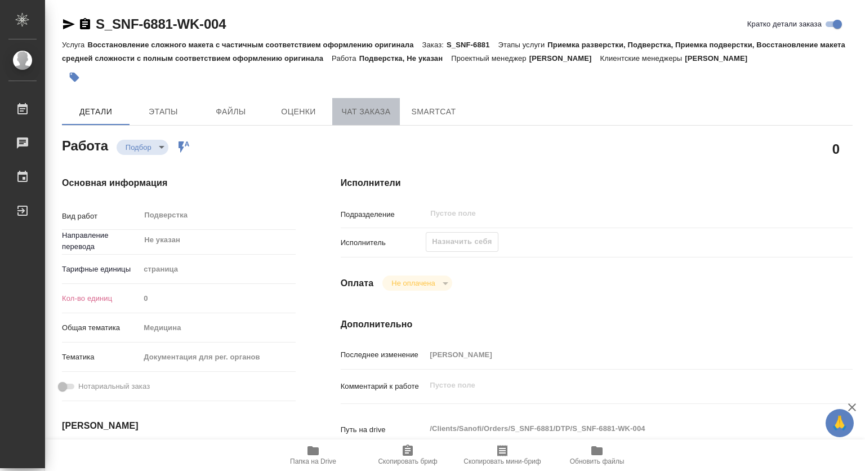
click at [350, 108] on span "Чат заказа" at bounding box center [366, 112] width 54 height 14
type textarea "x"
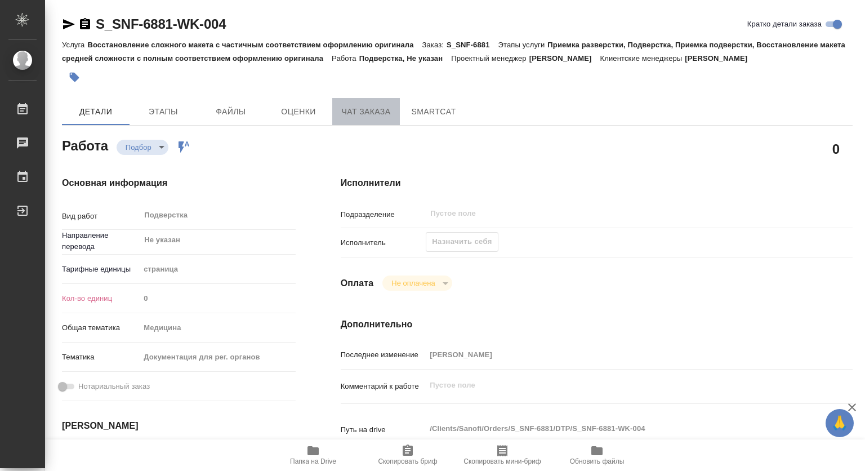
type textarea "x"
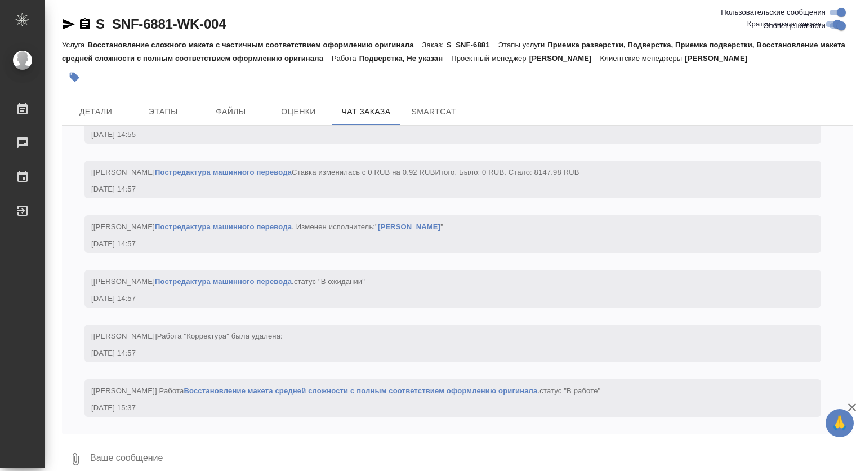
scroll to position [2711, 0]
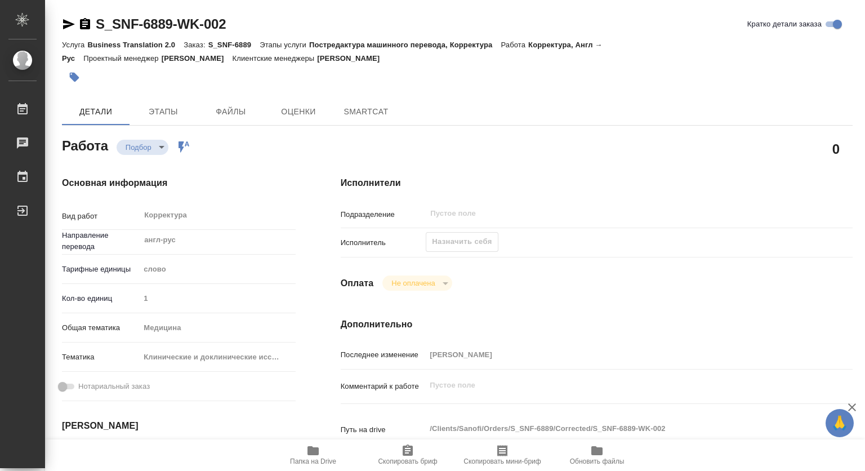
type textarea "x"
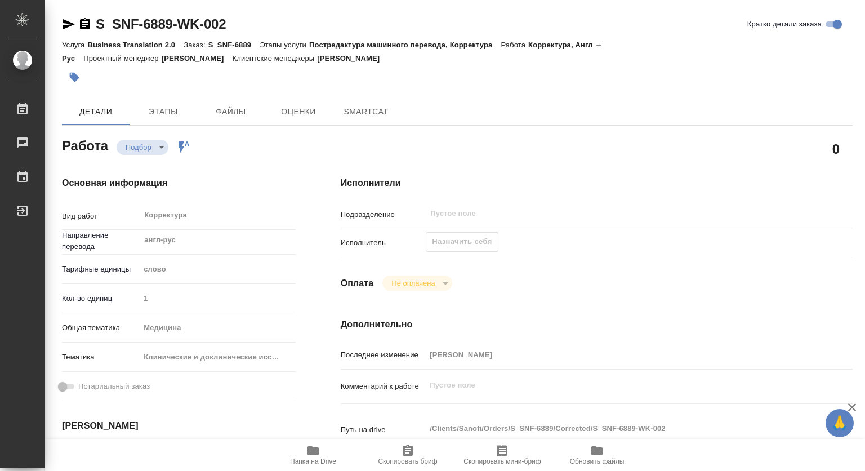
type textarea "x"
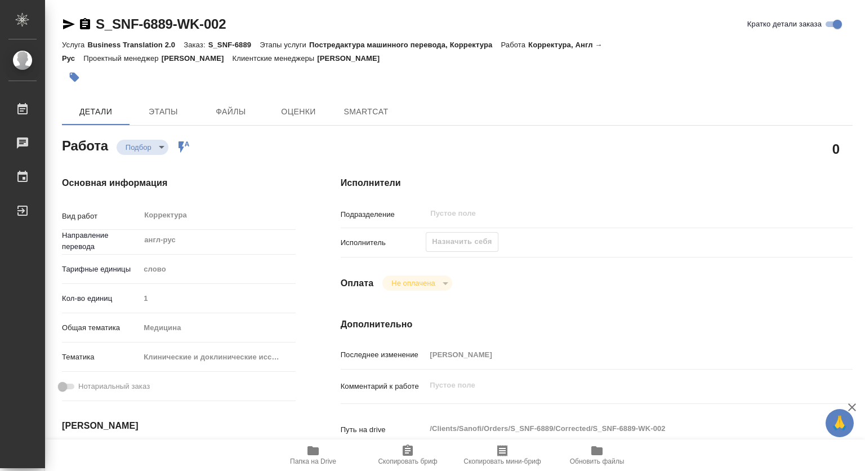
type textarea "x"
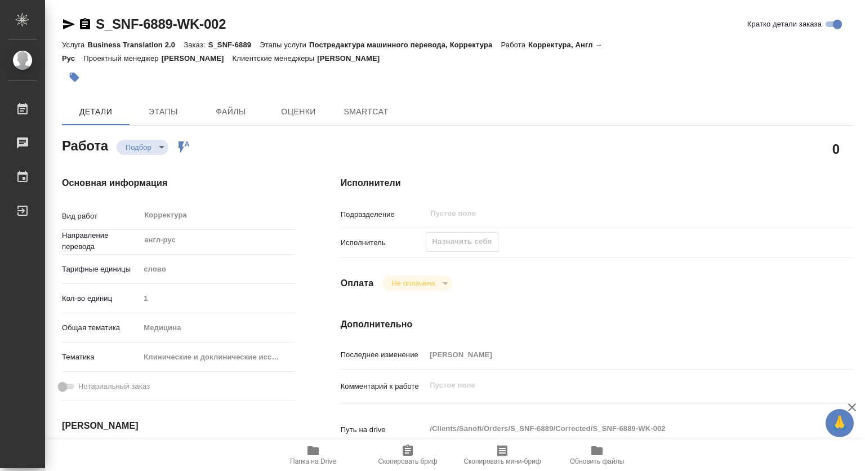
type textarea "x"
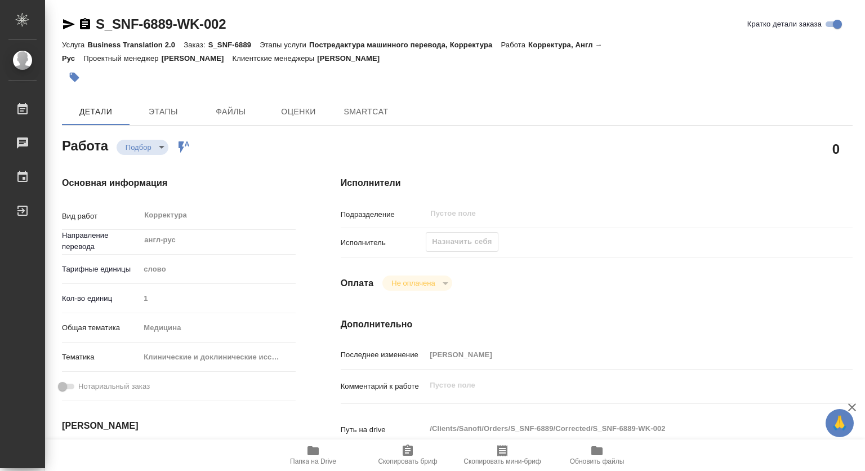
click at [313, 453] on icon "button" at bounding box center [313, 450] width 11 height 9
type textarea "x"
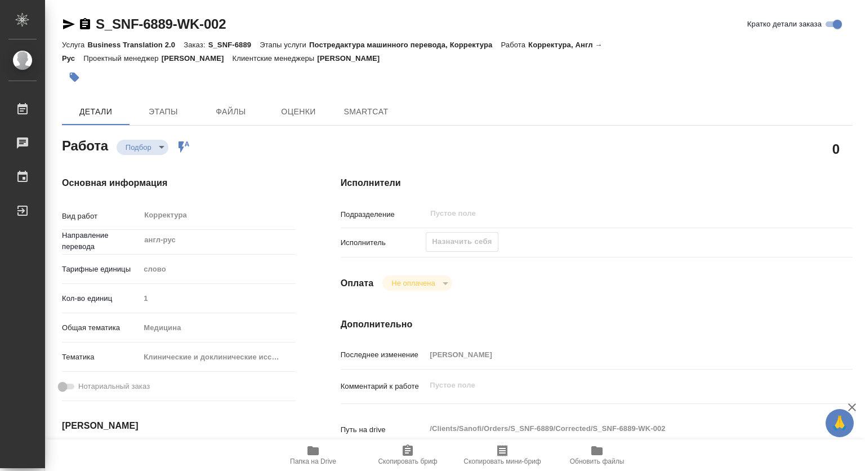
type textarea "x"
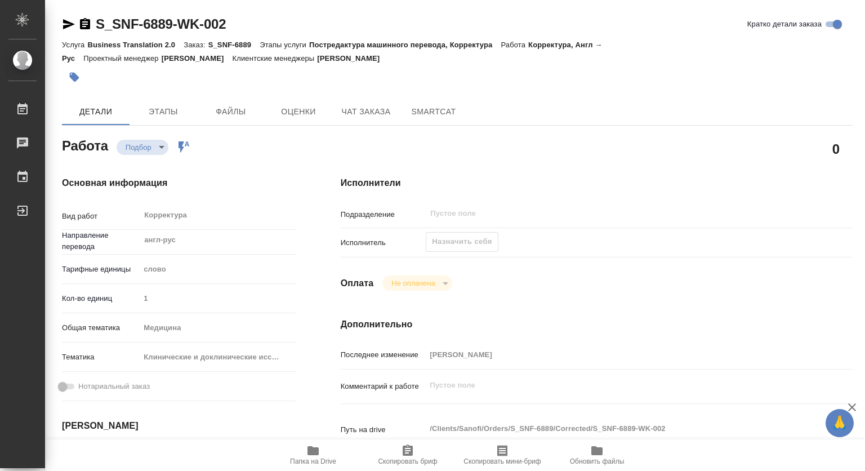
type textarea "x"
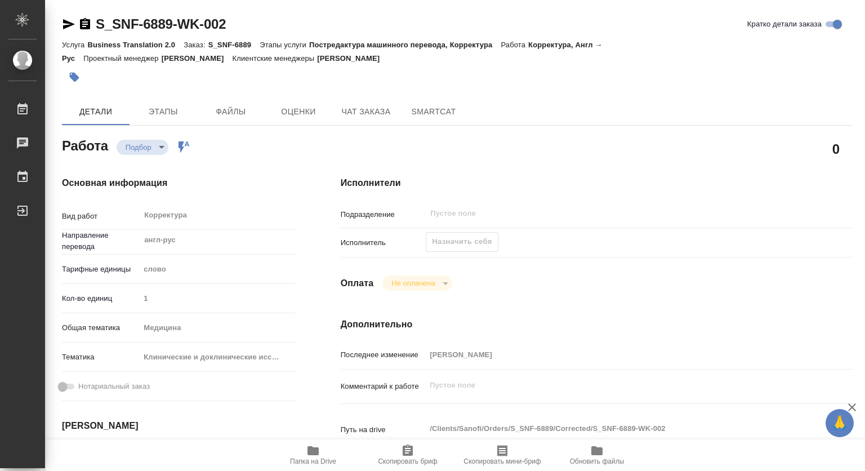
type textarea "x"
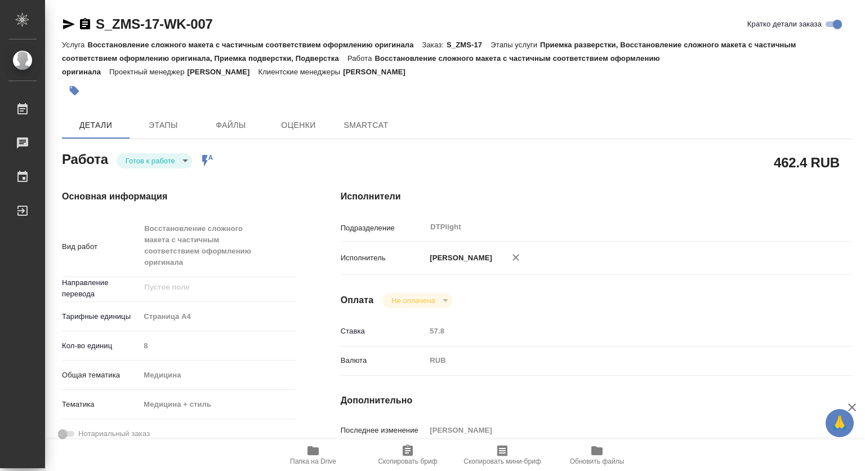
type textarea "x"
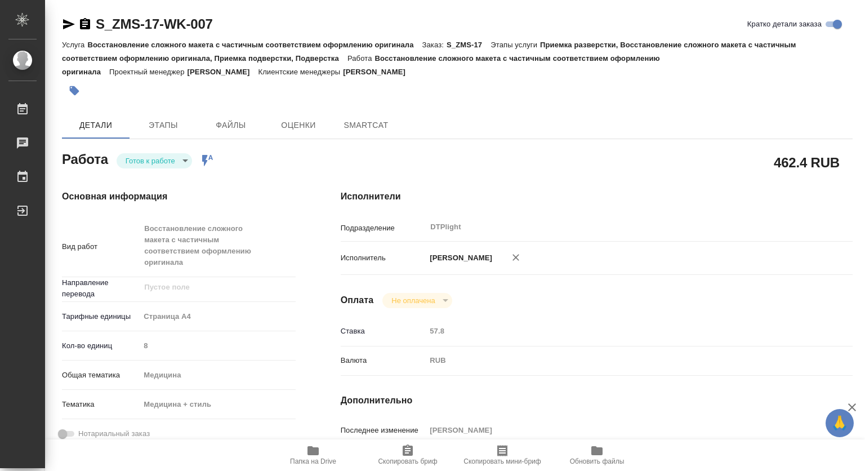
type textarea "x"
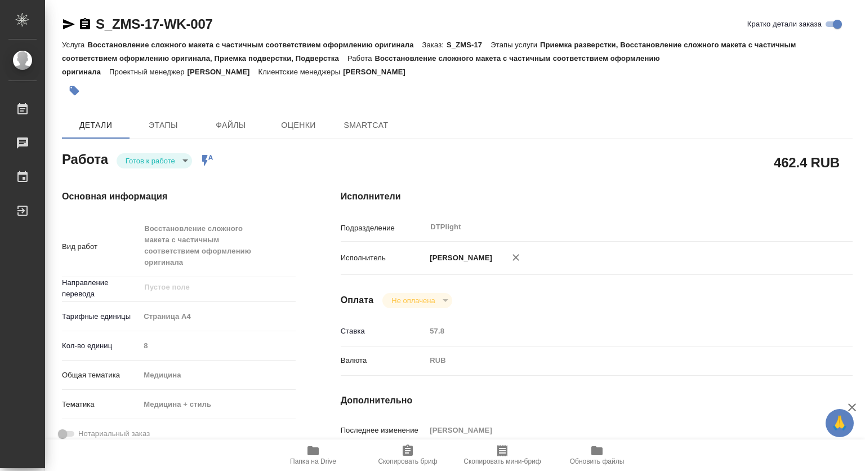
type textarea "x"
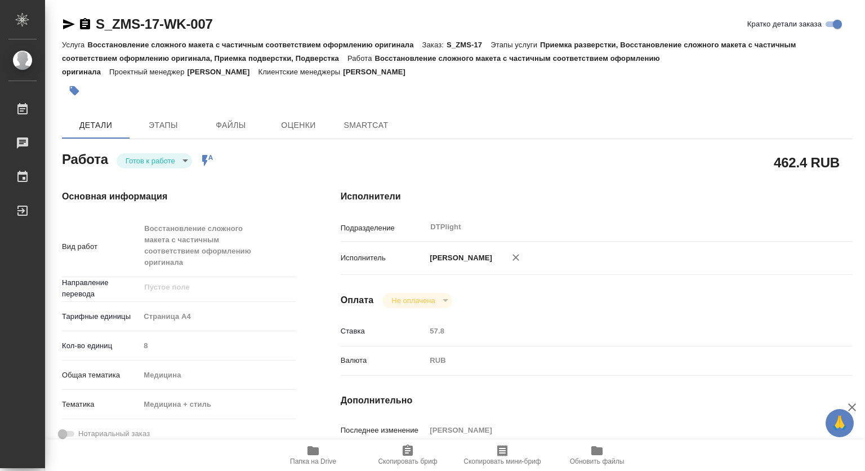
type textarea "x"
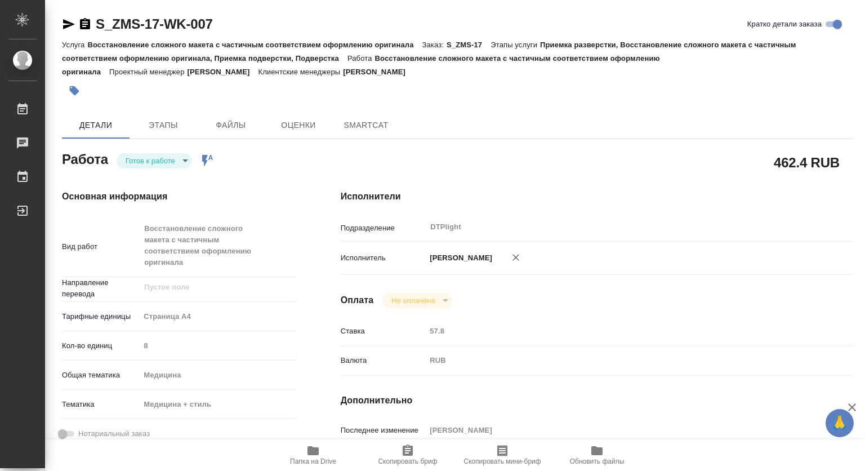
type textarea "x"
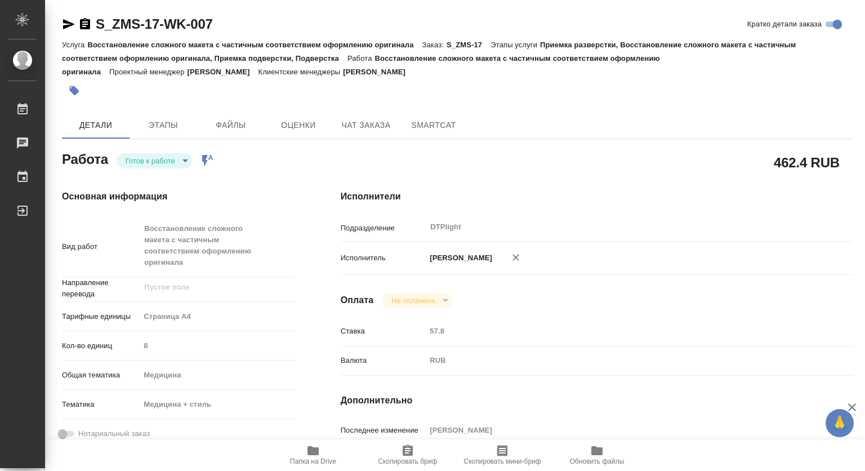
type textarea "x"
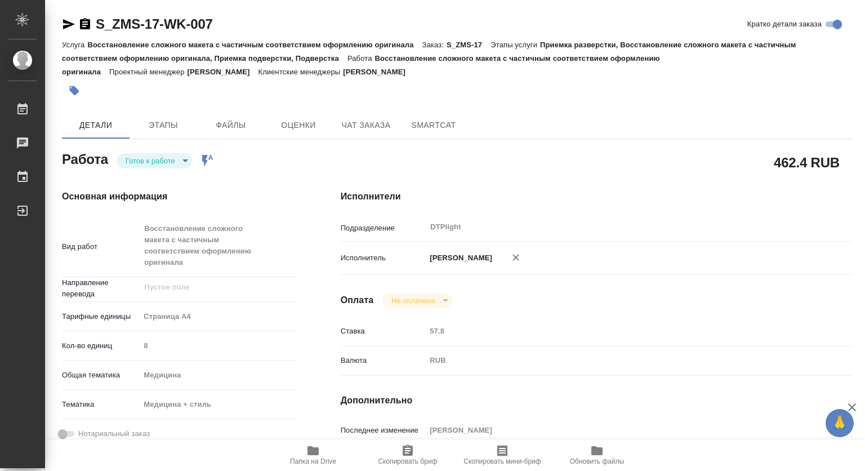
type textarea "x"
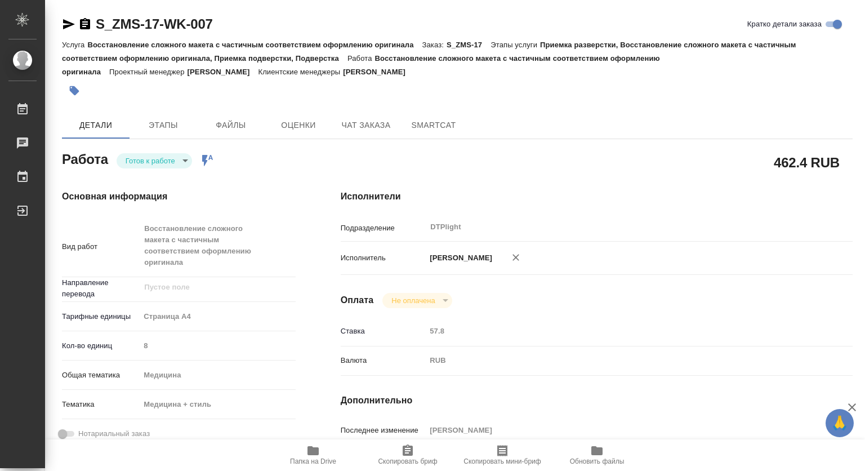
click at [183, 158] on body "🙏 .cls-1 fill:#fff; AWATERA Kovtun Svetlana Работы 0 Чаты График Выйти S_ZMS-17…" at bounding box center [432, 235] width 865 height 471
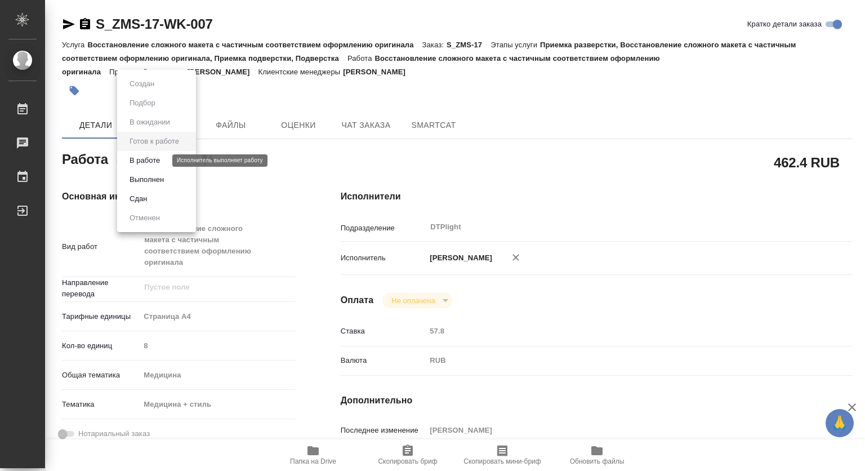
click at [144, 162] on button "В работе" at bounding box center [144, 160] width 37 height 12
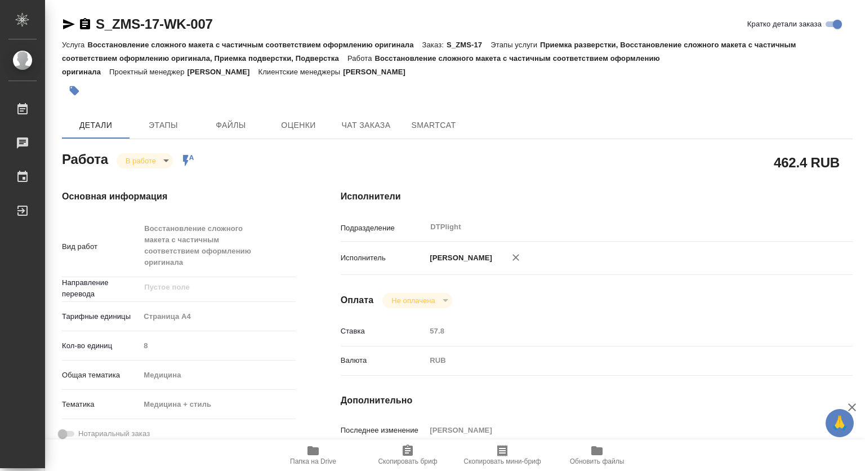
type textarea "x"
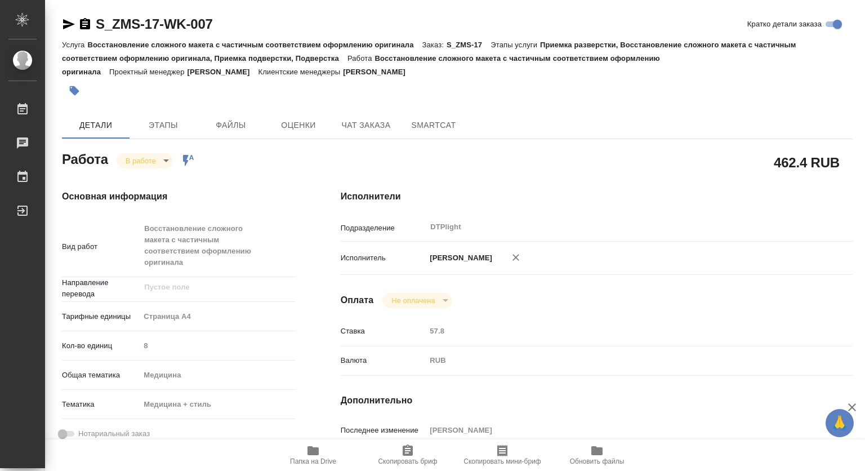
type textarea "x"
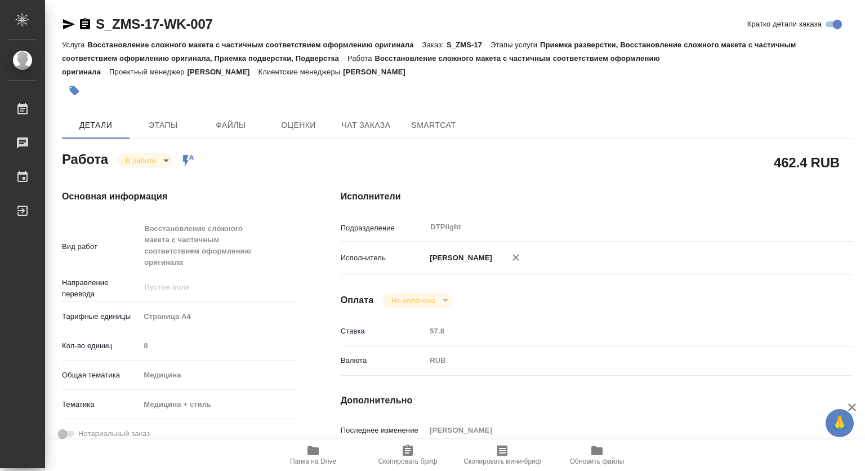
type textarea "x"
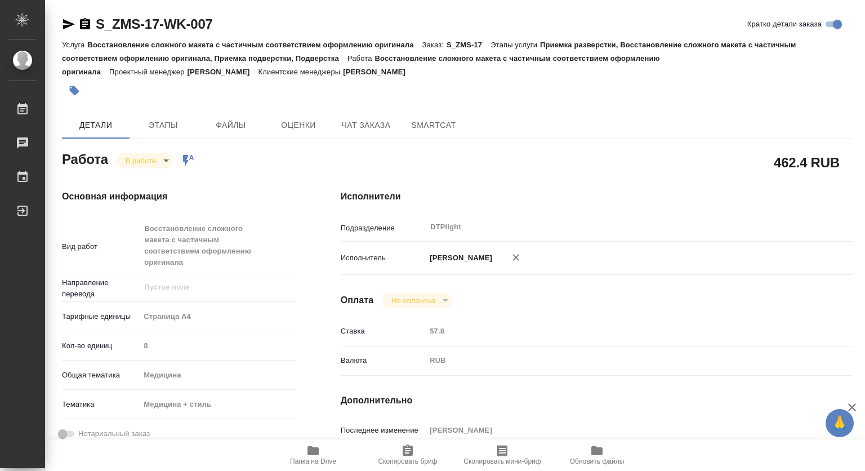
type textarea "x"
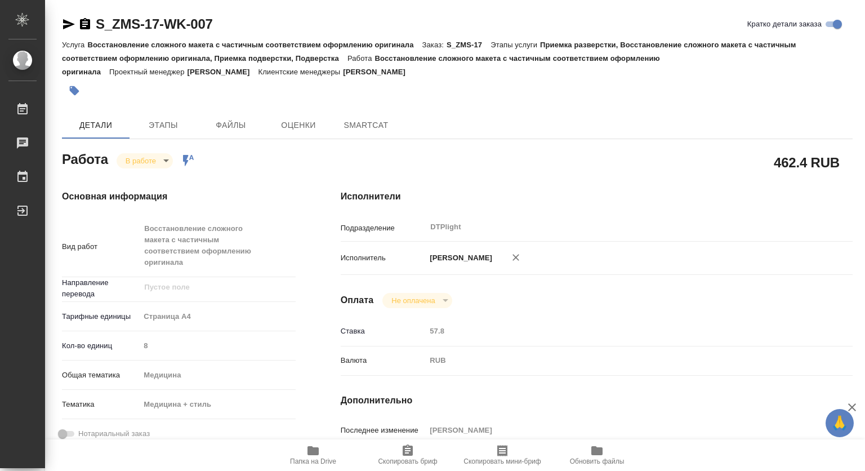
type textarea "x"
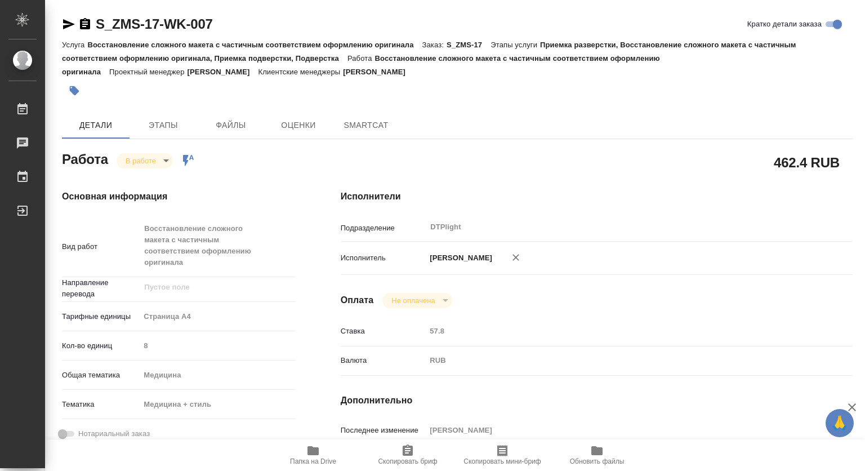
type textarea "x"
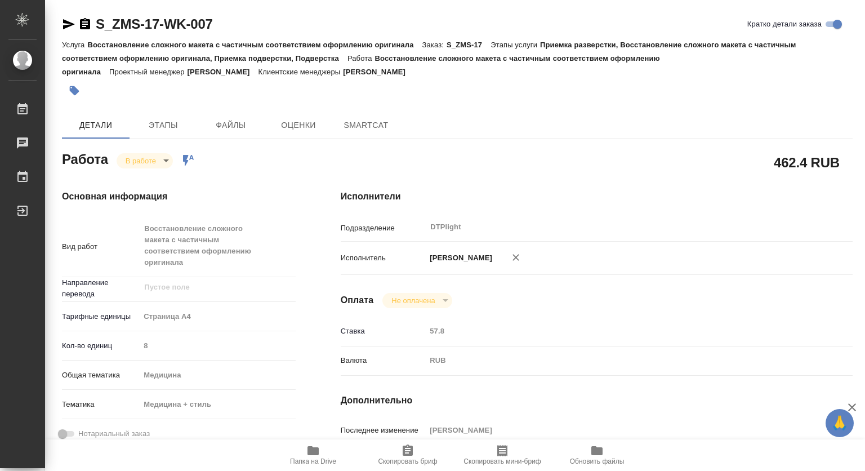
type textarea "x"
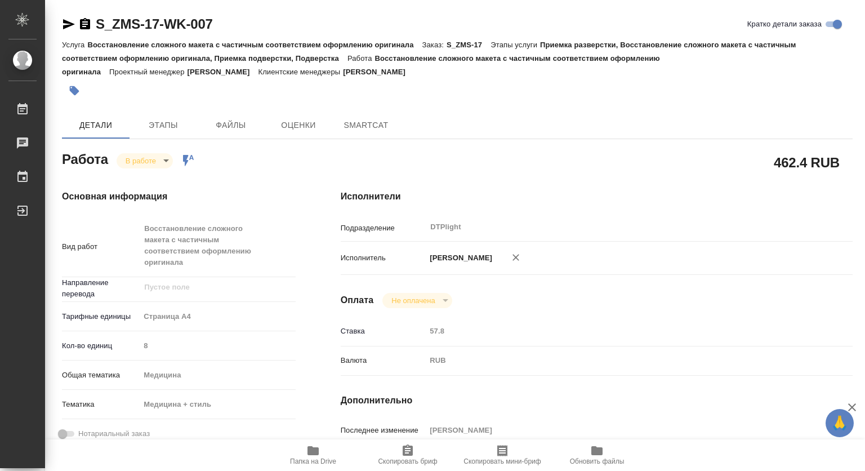
type textarea "x"
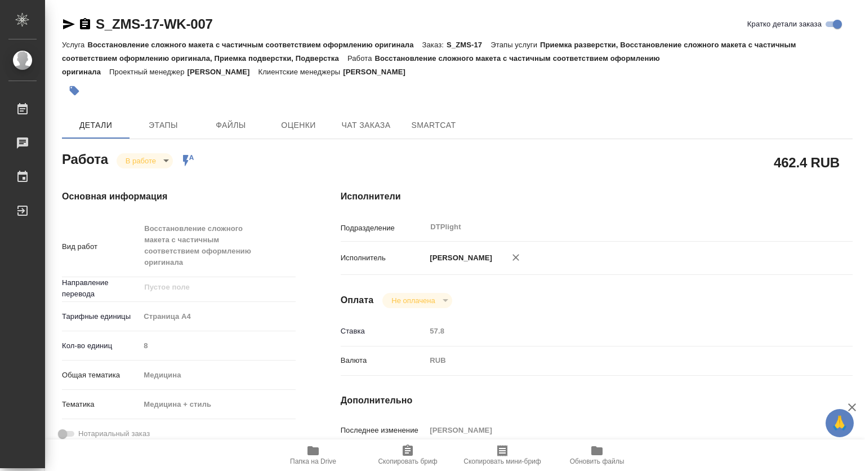
type textarea "x"
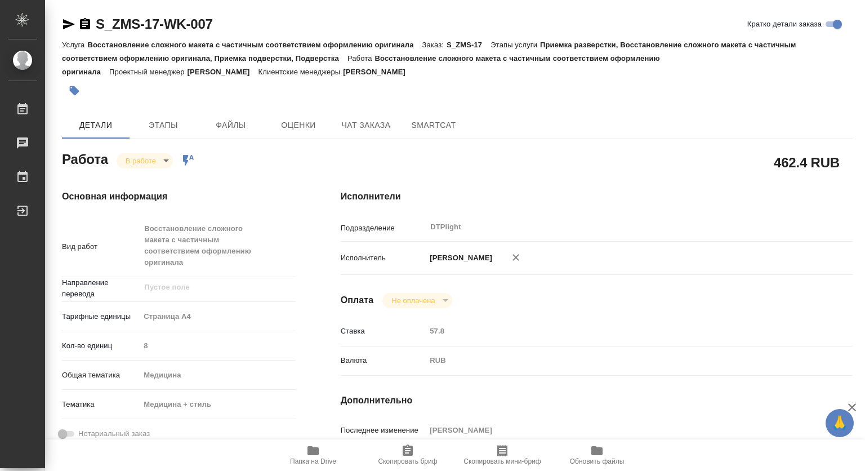
type textarea "x"
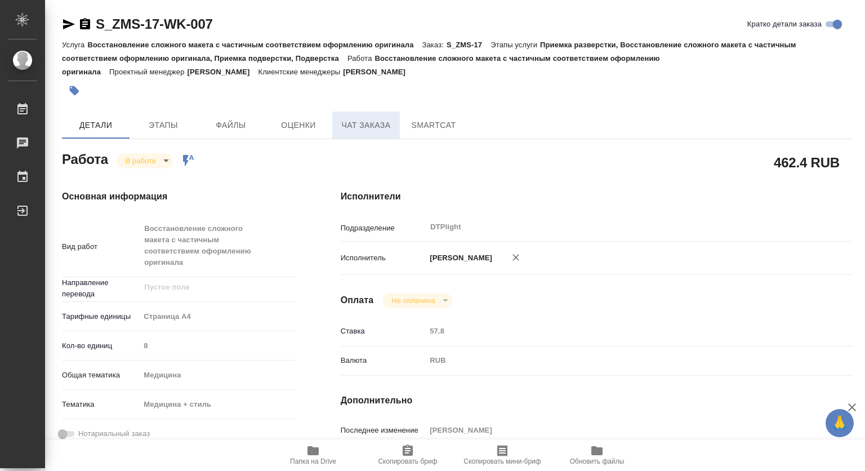
click at [356, 122] on span "Чат заказа" at bounding box center [366, 125] width 54 height 14
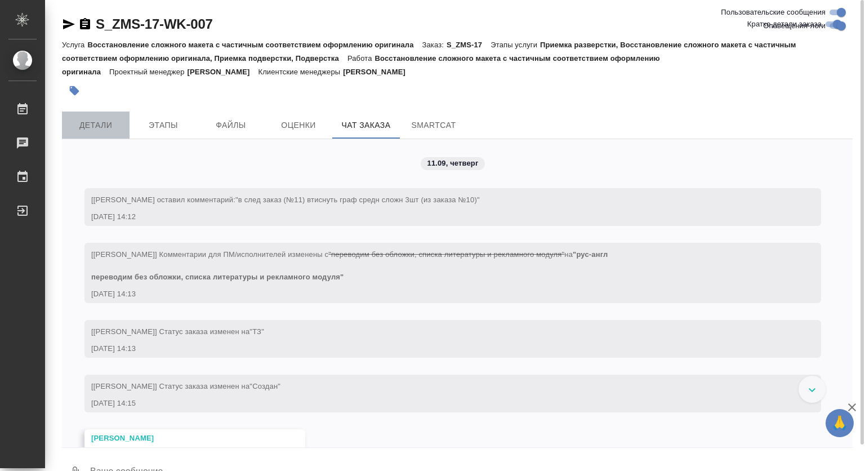
click at [112, 125] on span "Детали" at bounding box center [96, 125] width 54 height 14
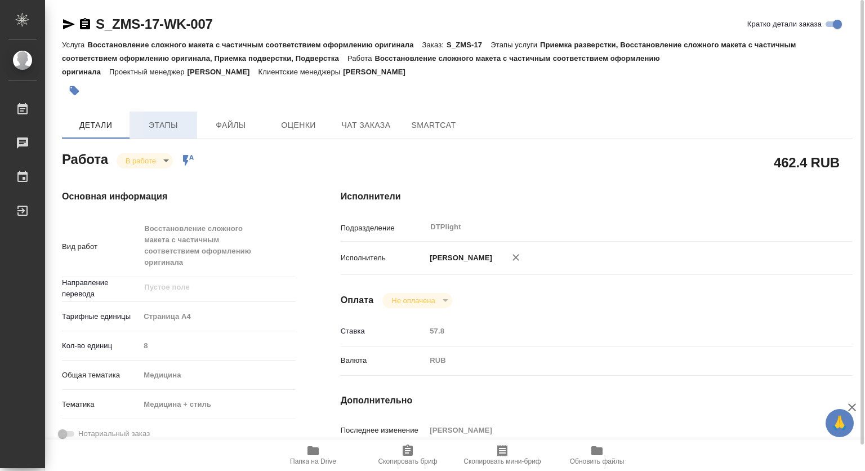
type textarea "x"
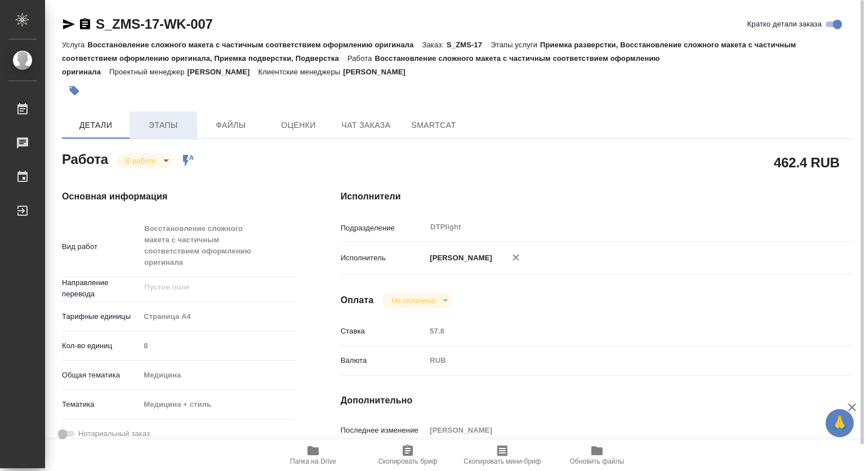
type textarea "x"
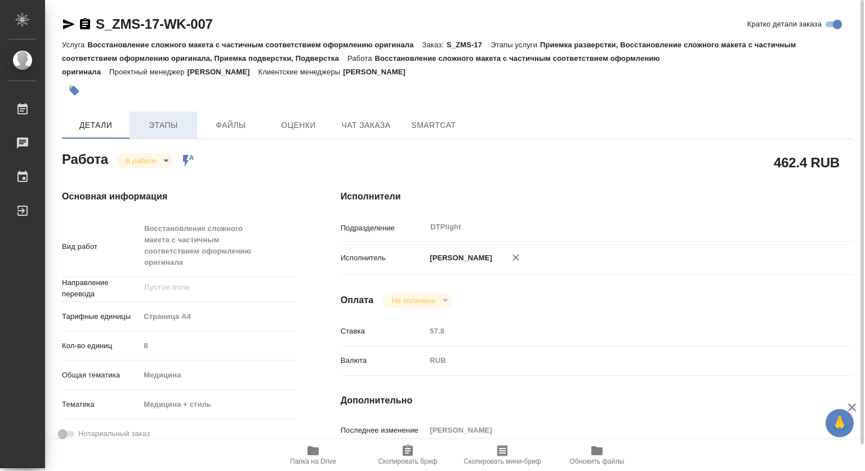
type textarea "x"
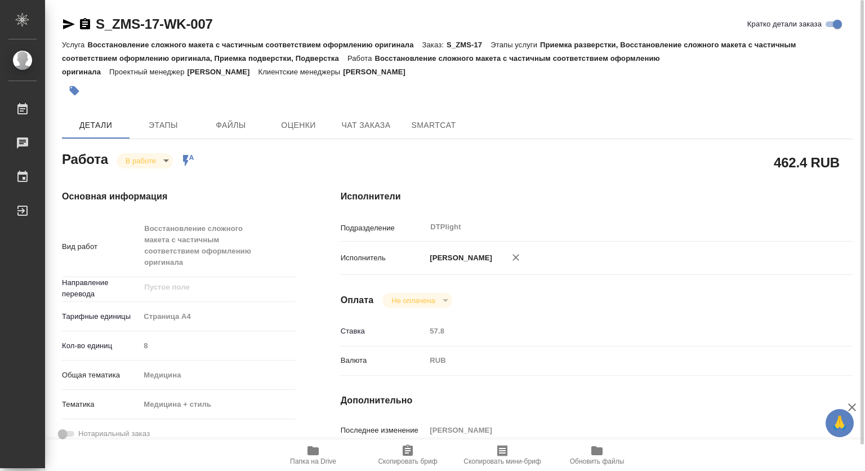
type textarea "x"
